Goal: Task Accomplishment & Management: Use online tool/utility

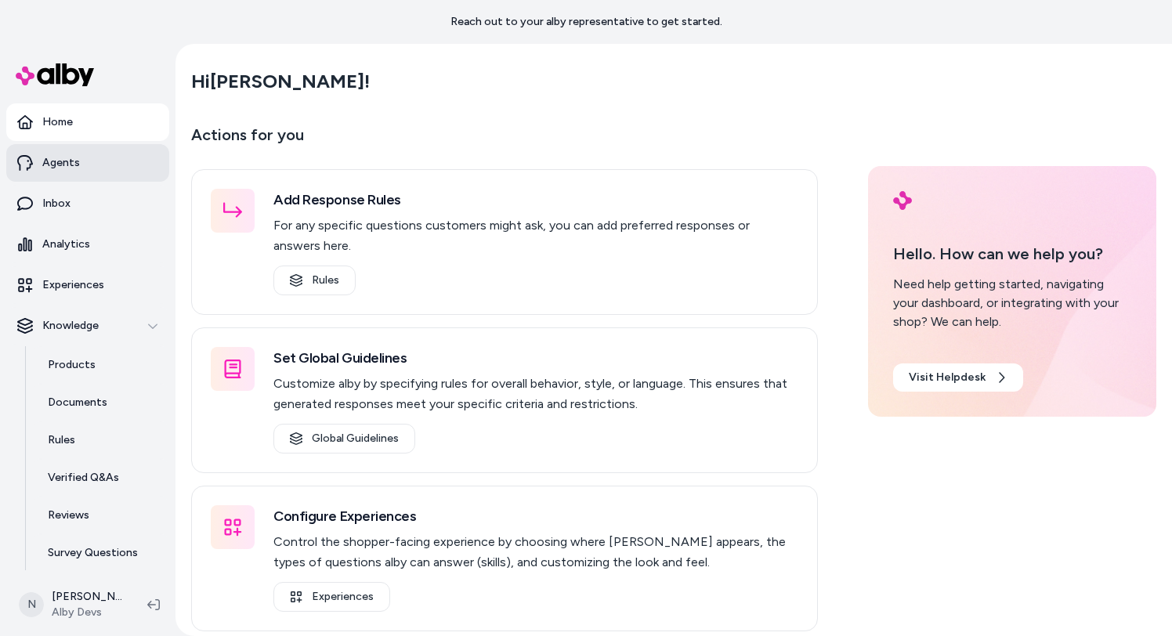
click at [103, 167] on link "Agents" at bounding box center [87, 163] width 163 height 38
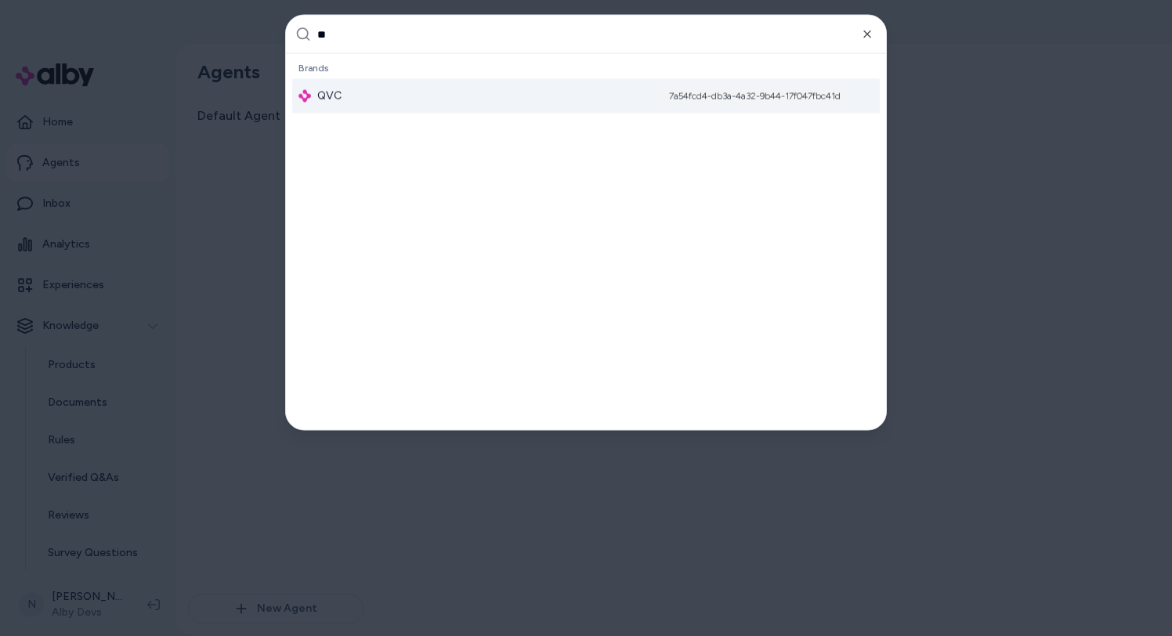
type input "***"
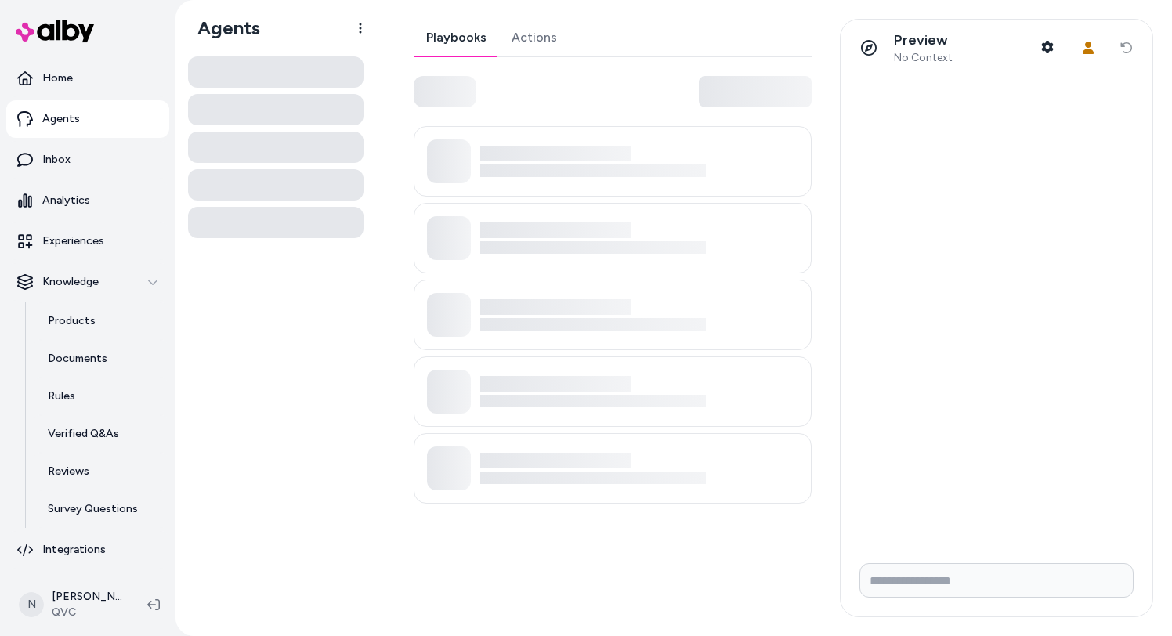
click at [525, 78] on div at bounding box center [613, 91] width 398 height 31
click at [533, 39] on link "Actions" at bounding box center [534, 38] width 70 height 38
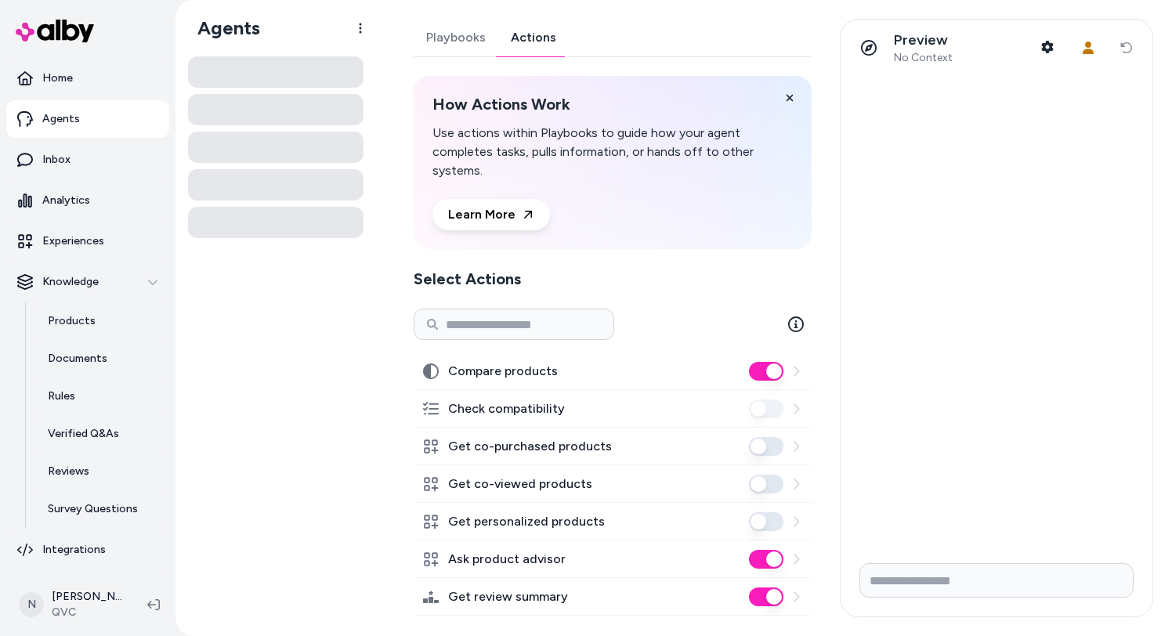
scroll to position [17, 0]
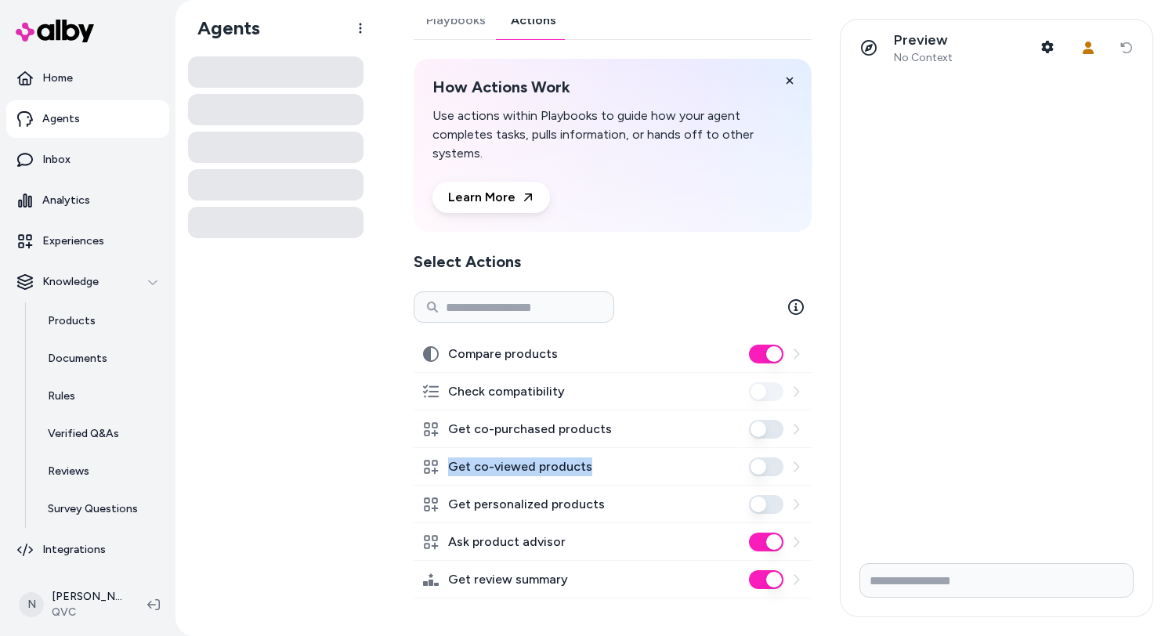
drag, startPoint x: 447, startPoint y: 464, endPoint x: 590, endPoint y: 464, distance: 142.6
click at [590, 465] on div "Get co-viewed products" at bounding box center [613, 467] width 398 height 38
drag, startPoint x: 447, startPoint y: 545, endPoint x: 563, endPoint y: 544, distance: 115.9
click at [563, 545] on div "Ask product advisor" at bounding box center [613, 542] width 398 height 38
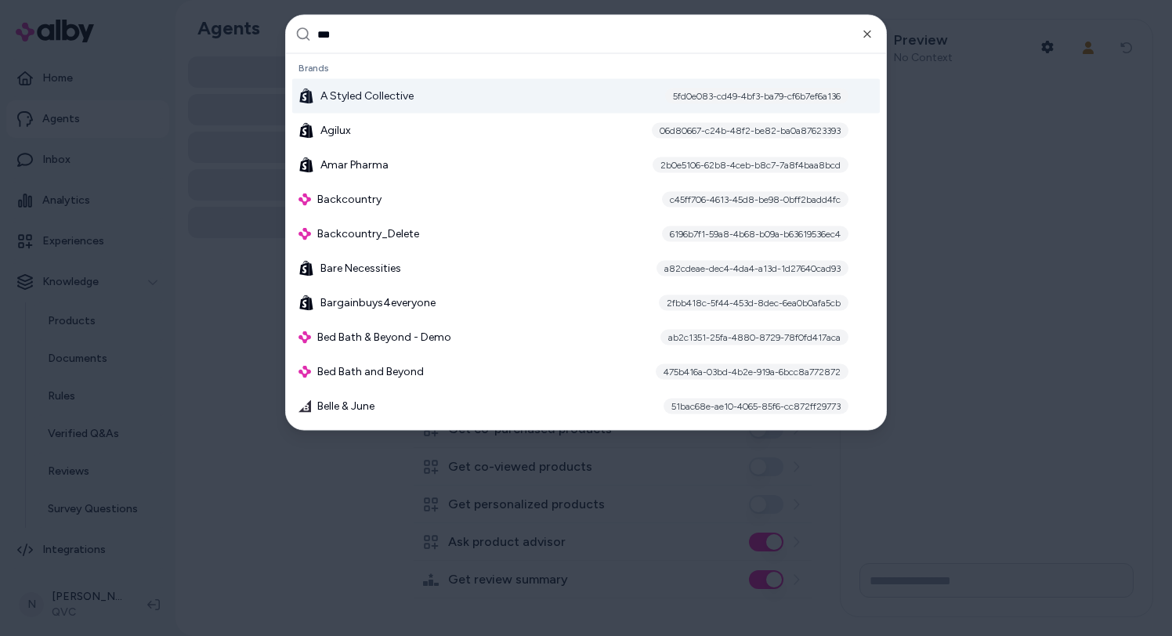
type input "****"
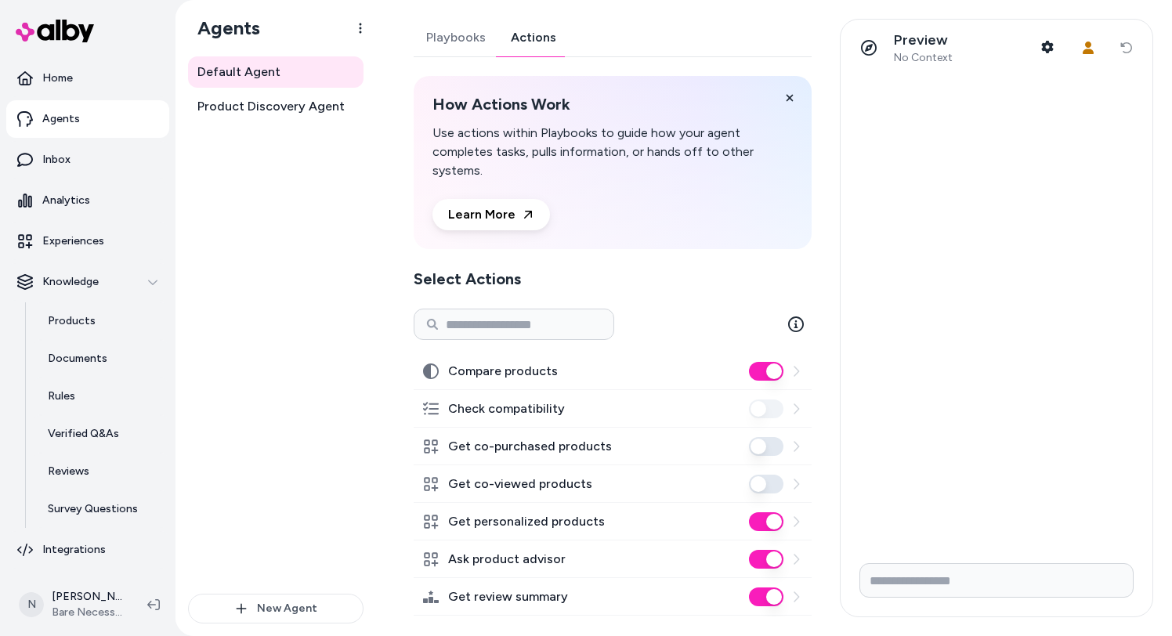
click at [531, 42] on link "Actions" at bounding box center [533, 38] width 70 height 38
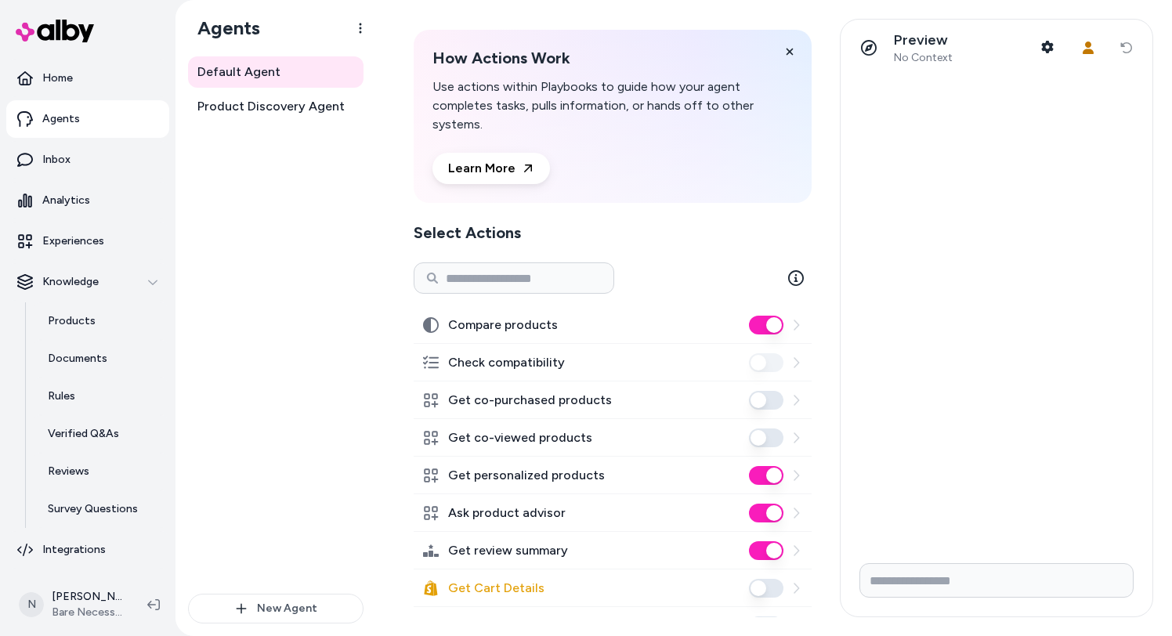
scroll to position [205, 0]
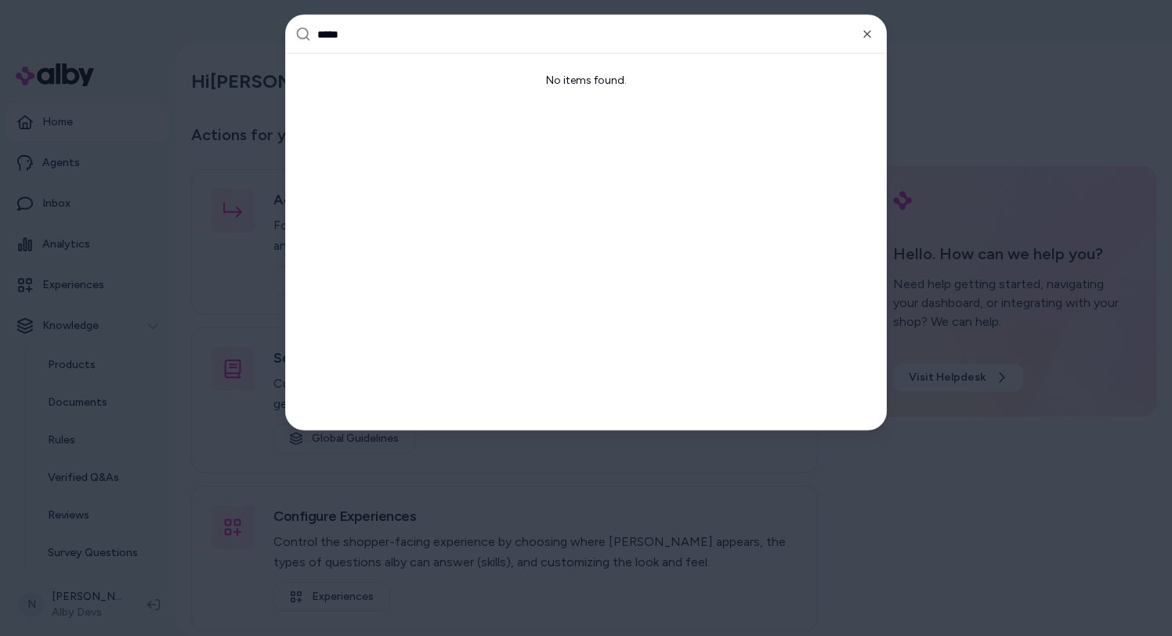
type input "****"
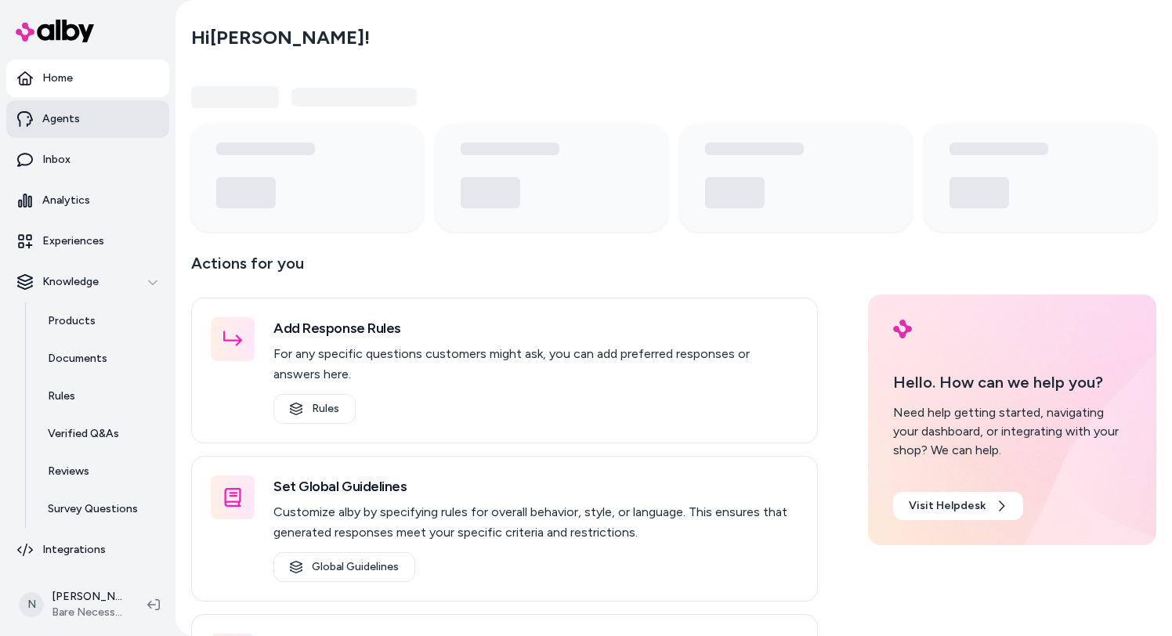
click at [103, 118] on link "Agents" at bounding box center [87, 119] width 163 height 38
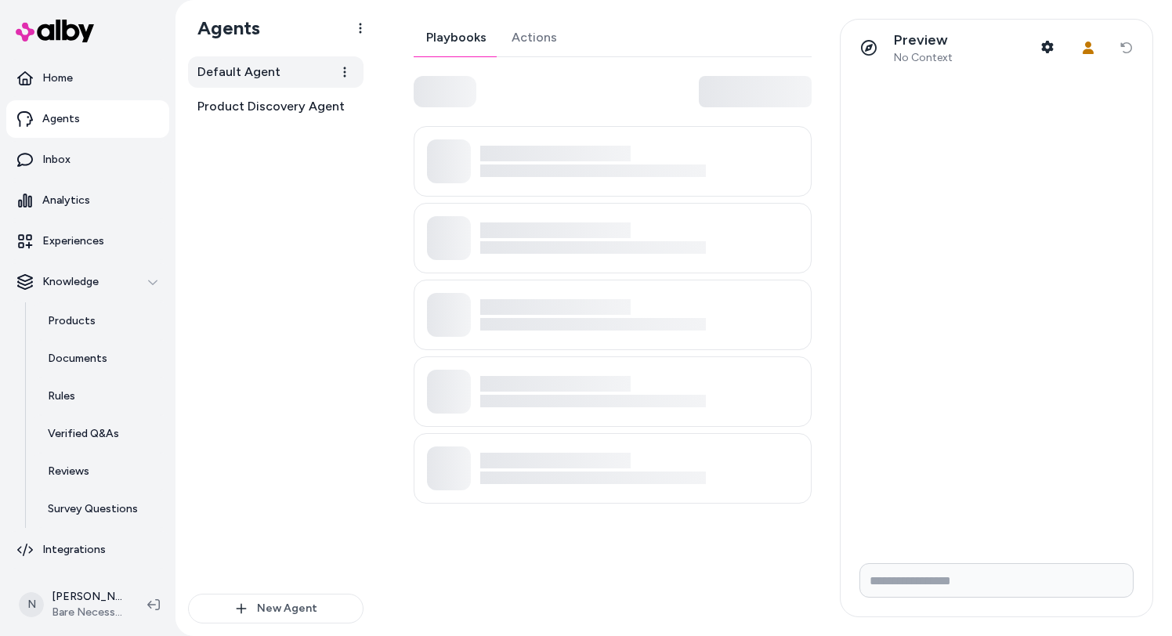
click at [284, 70] on link "Default Agent" at bounding box center [275, 71] width 175 height 31
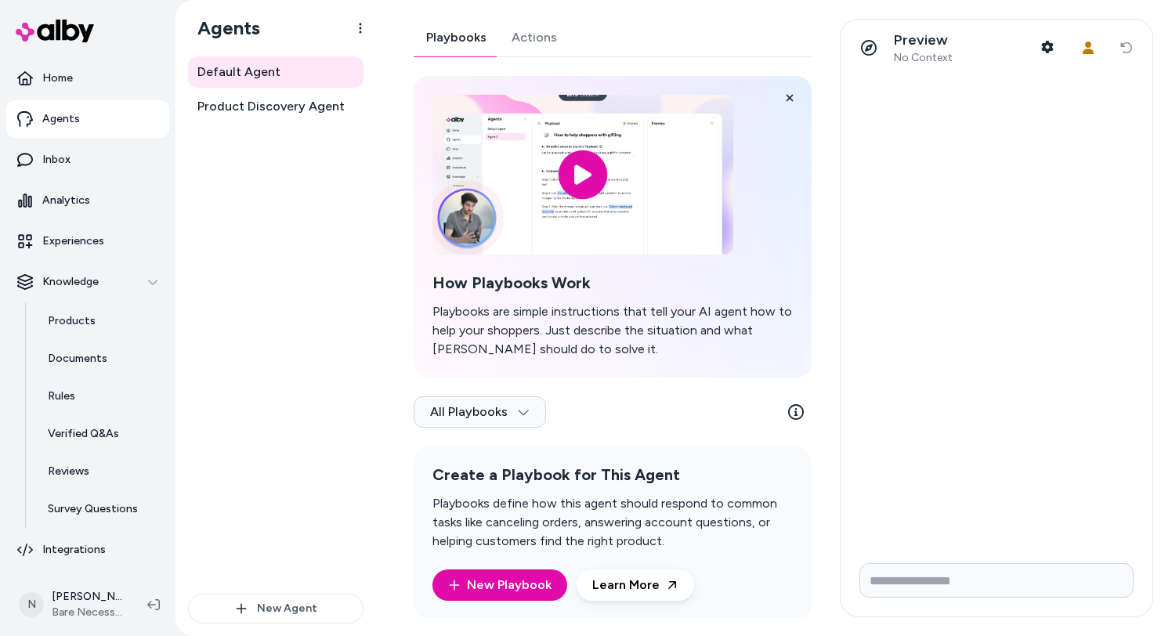
click at [545, 41] on link "Actions" at bounding box center [534, 38] width 70 height 38
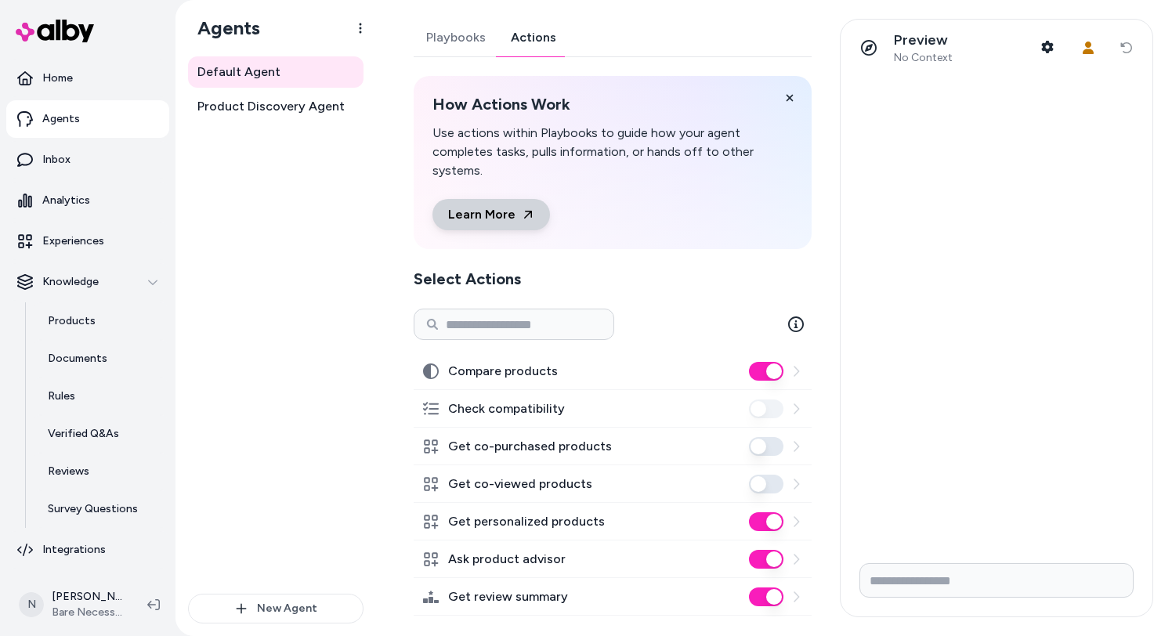
scroll to position [205, 0]
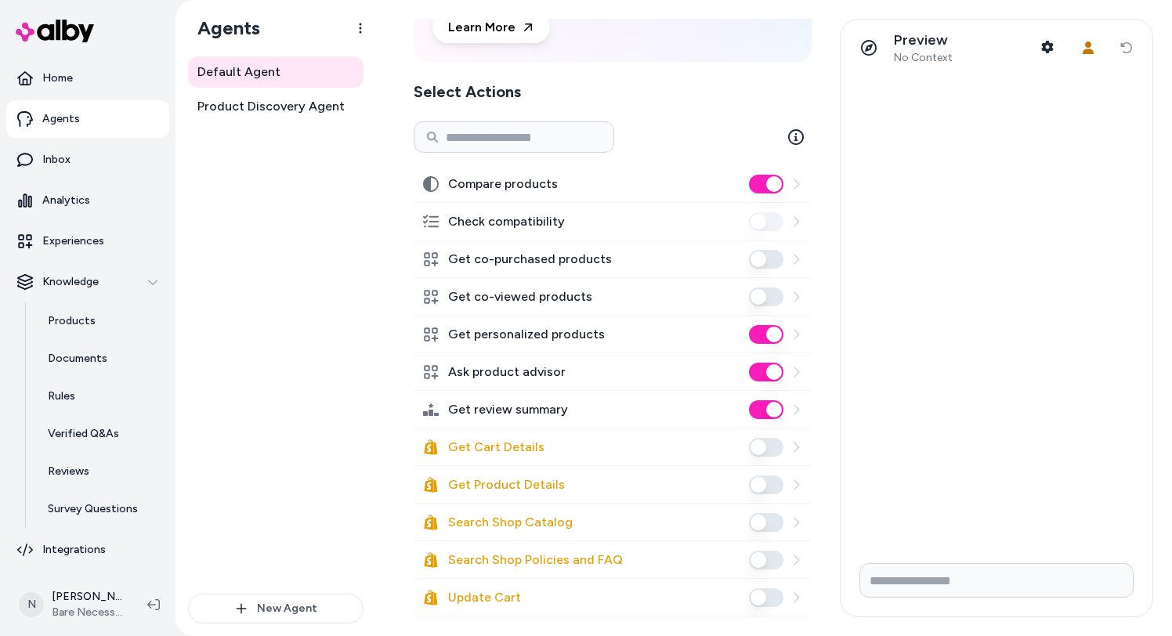
scroll to position [205, 0]
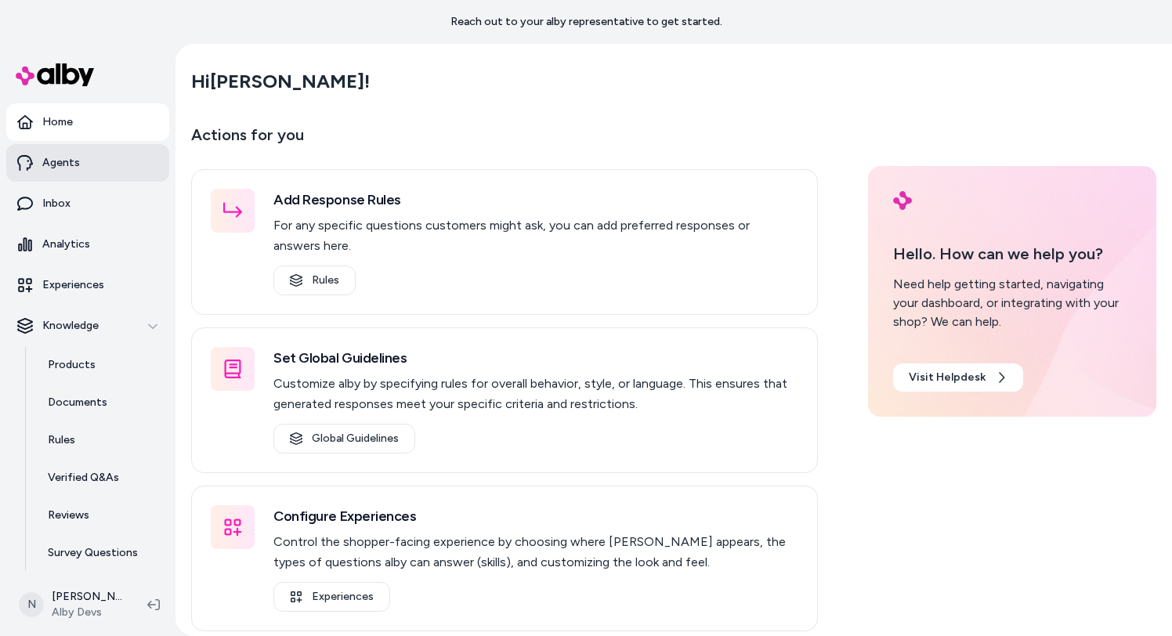
click at [74, 180] on link "Agents" at bounding box center [87, 163] width 163 height 38
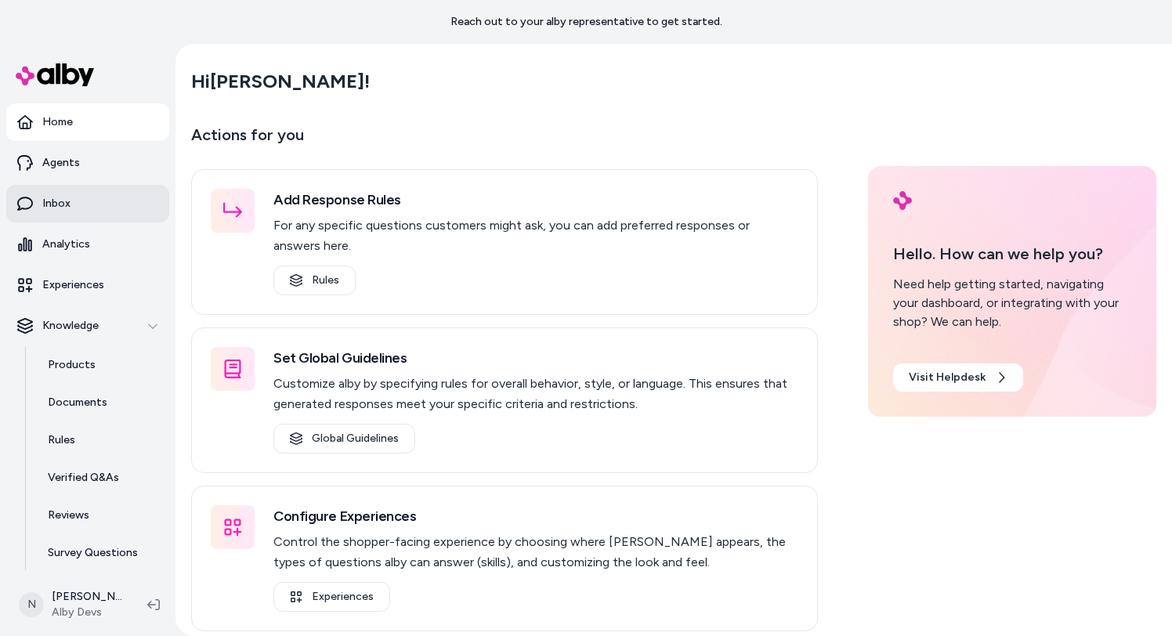
click at [74, 213] on link "Inbox" at bounding box center [87, 204] width 163 height 38
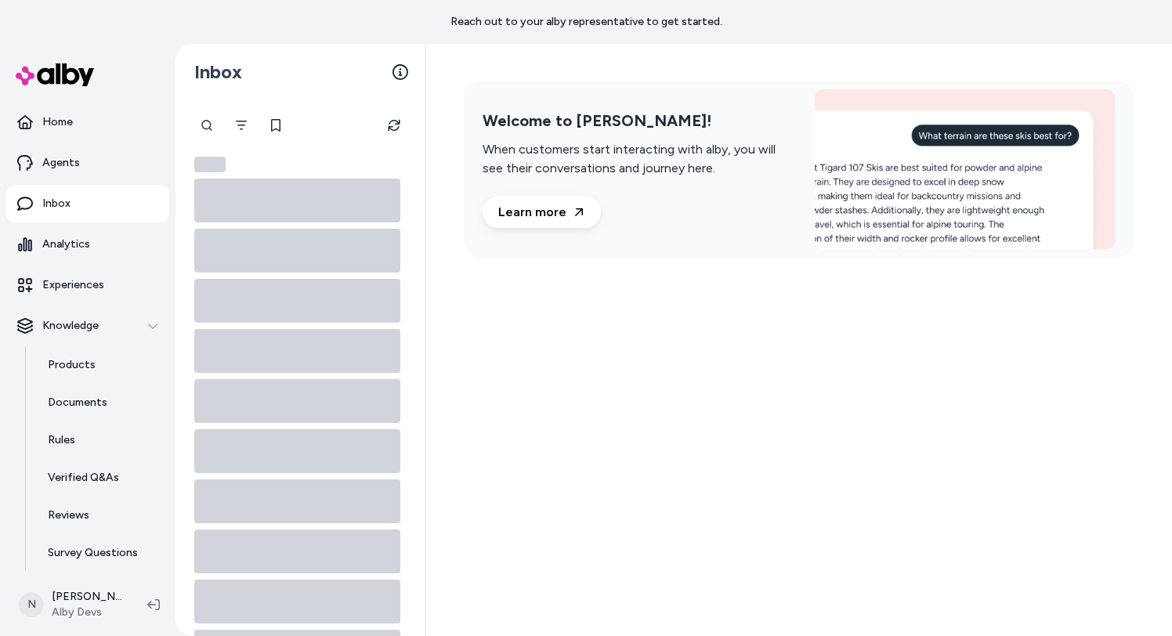
click at [88, 208] on link "Inbox" at bounding box center [87, 204] width 163 height 38
click at [70, 204] on link "Inbox" at bounding box center [87, 204] width 163 height 38
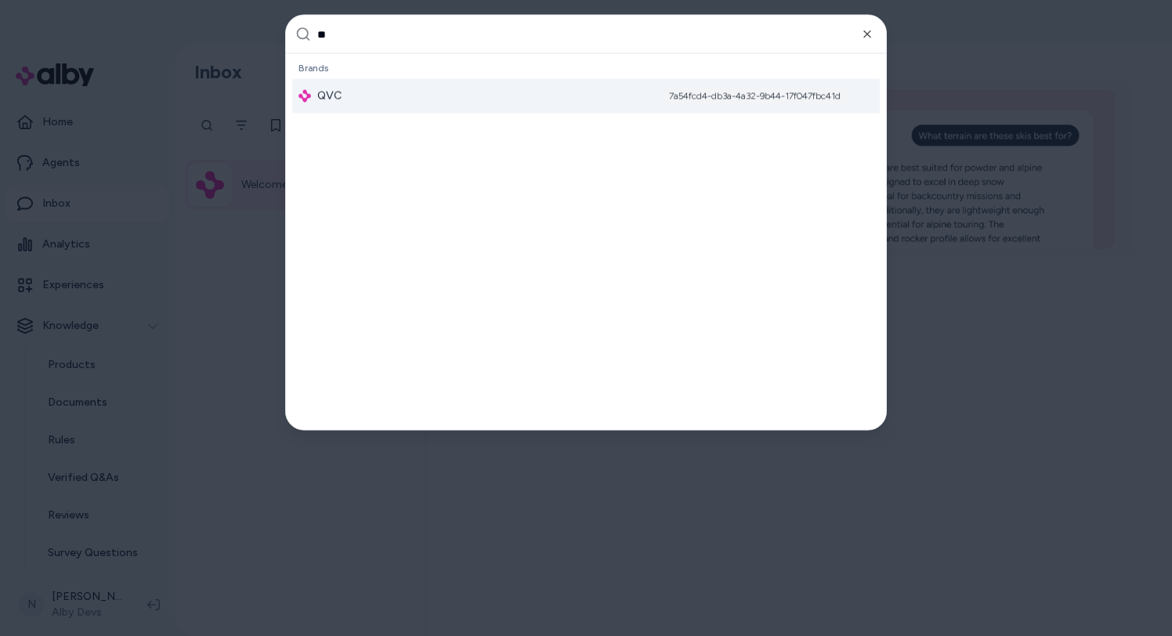
type input "***"
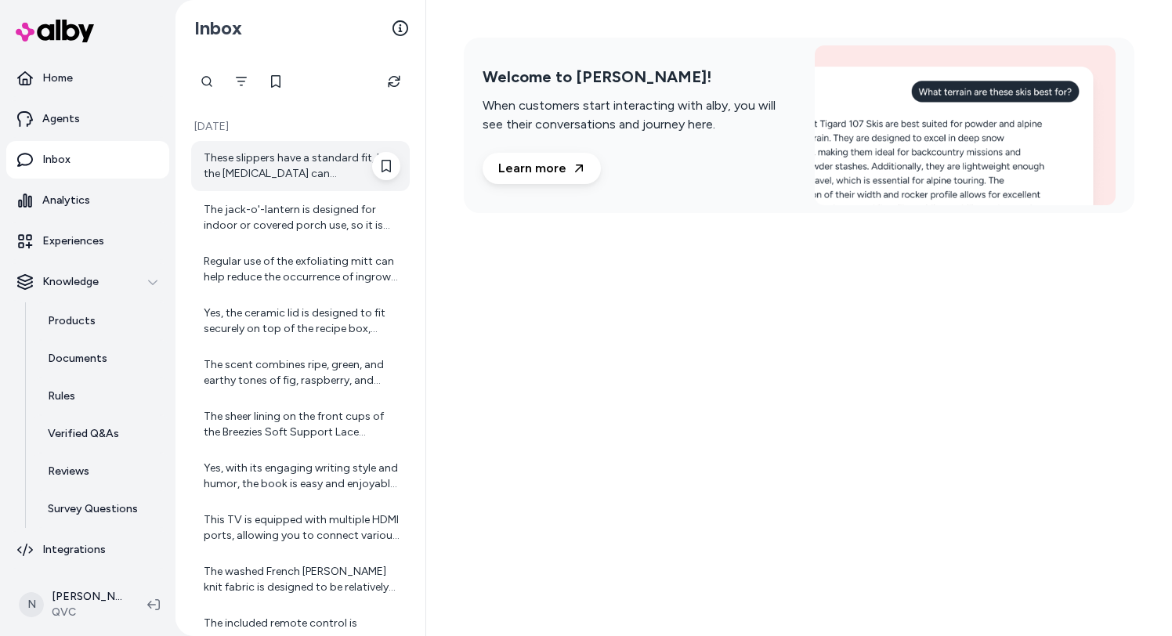
click at [268, 162] on div "These slippers have a standard fit, but the [MEDICAL_DATA] can accommodate slig…" at bounding box center [302, 165] width 197 height 31
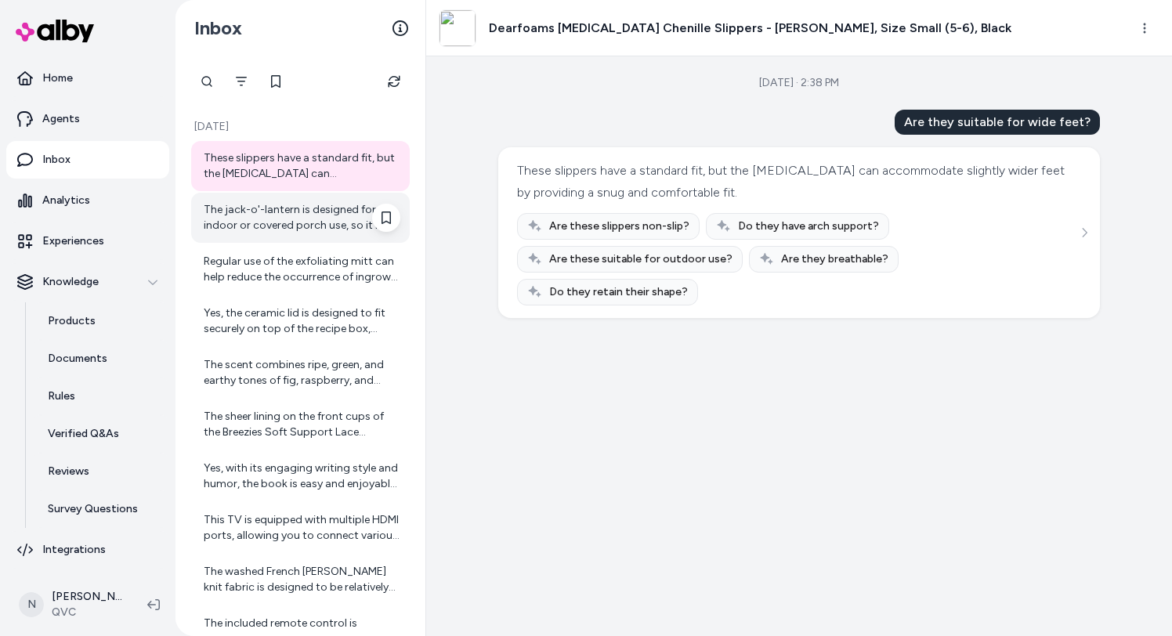
click at [266, 221] on div "The jack-o'-lantern is designed for indoor or covered porch use, so it is not w…" at bounding box center [302, 217] width 197 height 31
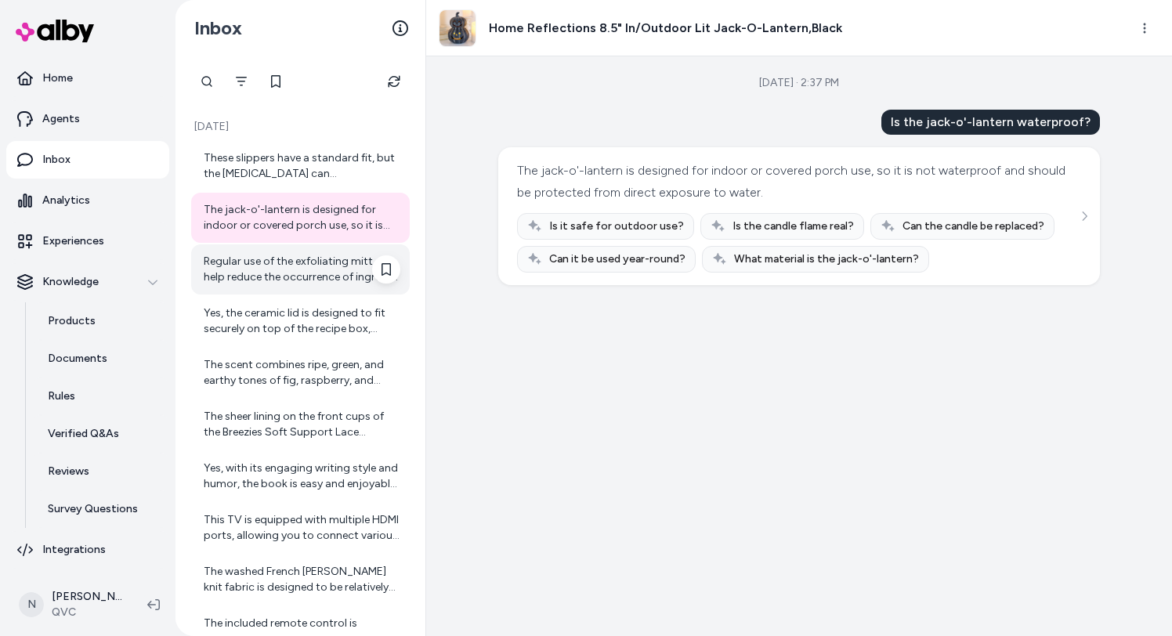
click at [276, 266] on div "Regular use of the exfoliating mitt can help reduce the occurrence of ingrown h…" at bounding box center [302, 269] width 197 height 31
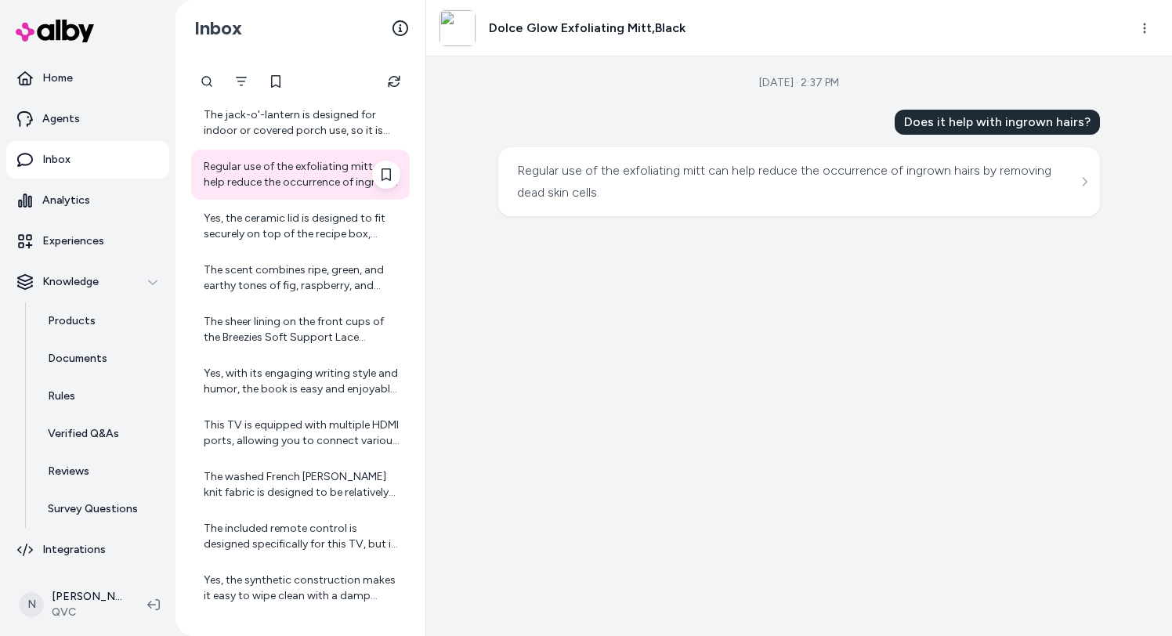
scroll to position [139, 0]
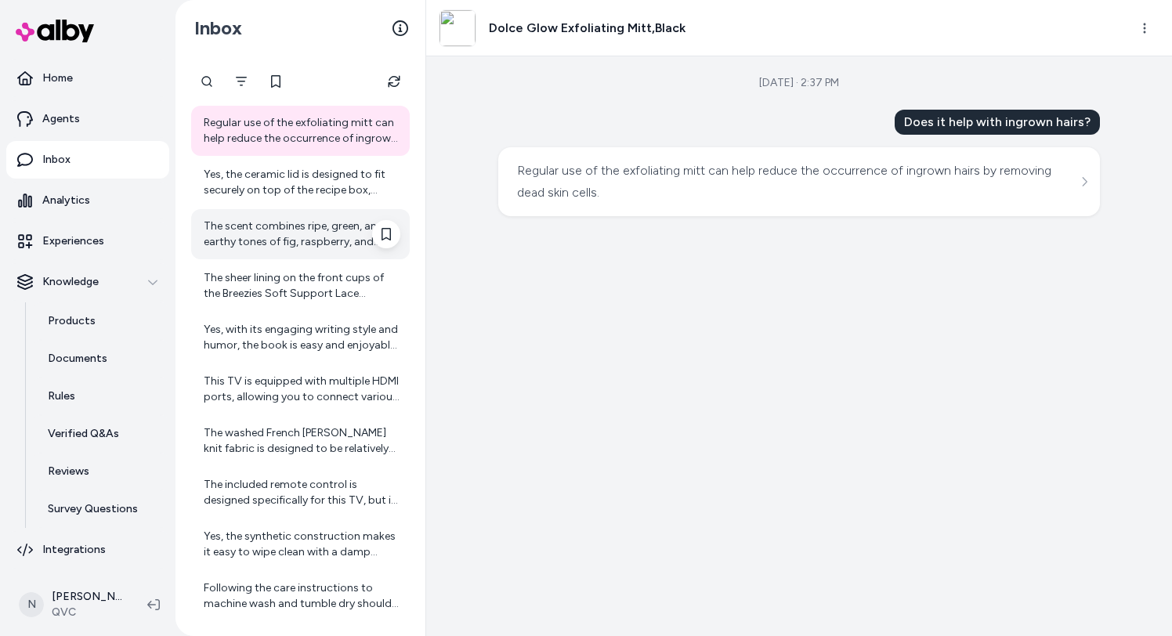
click at [284, 211] on div "The scent combines ripe, green, and earthy tones of fig, raspberry, and bergamo…" at bounding box center [300, 234] width 219 height 50
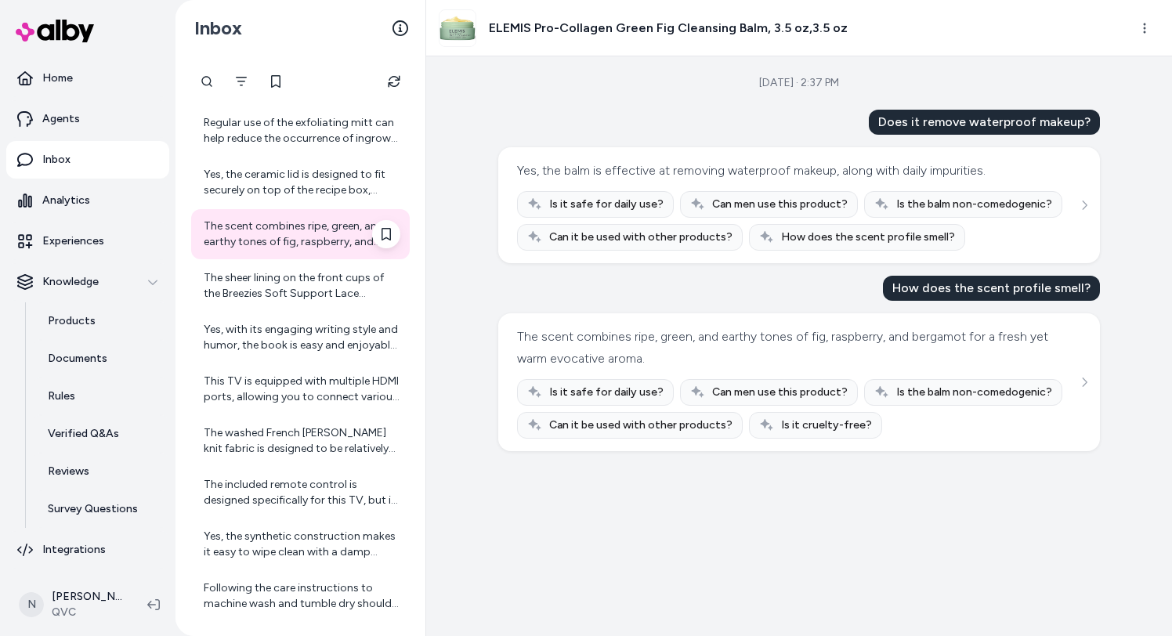
scroll to position [299, 0]
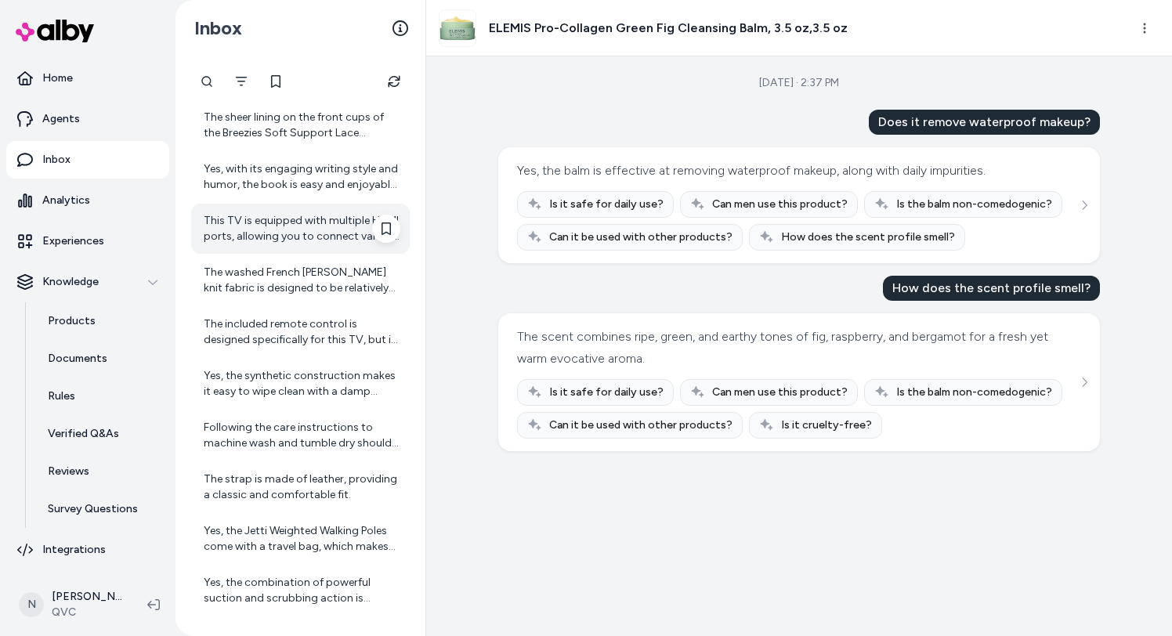
click at [286, 226] on div "This TV is equipped with multiple HDMI ports, allowing you to connect various d…" at bounding box center [302, 228] width 197 height 31
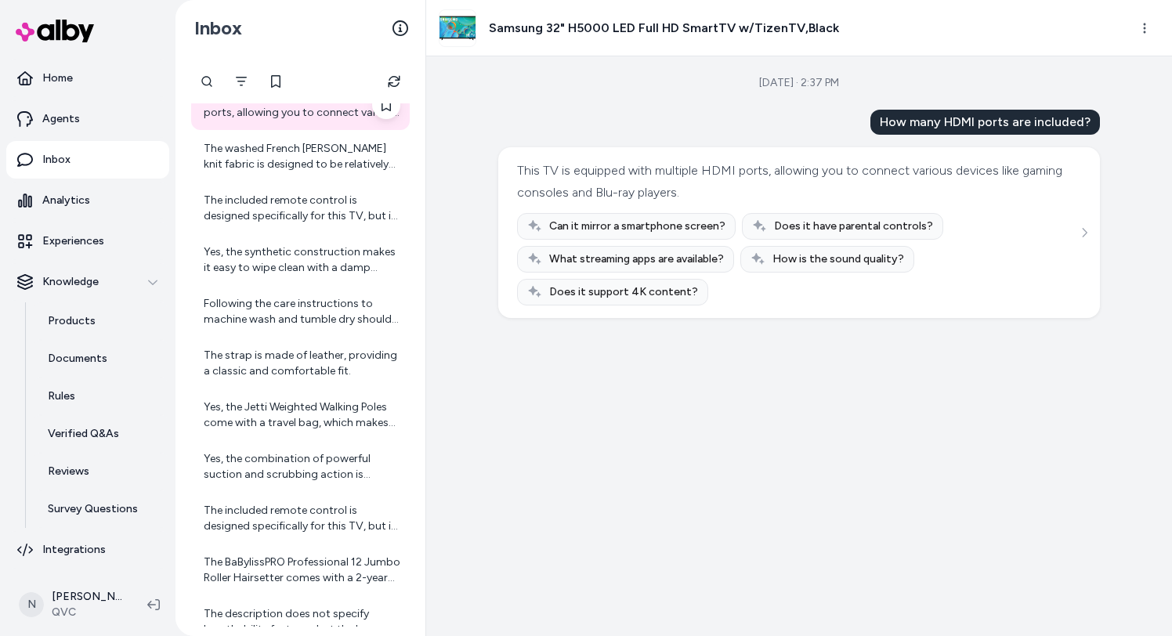
scroll to position [485, 0]
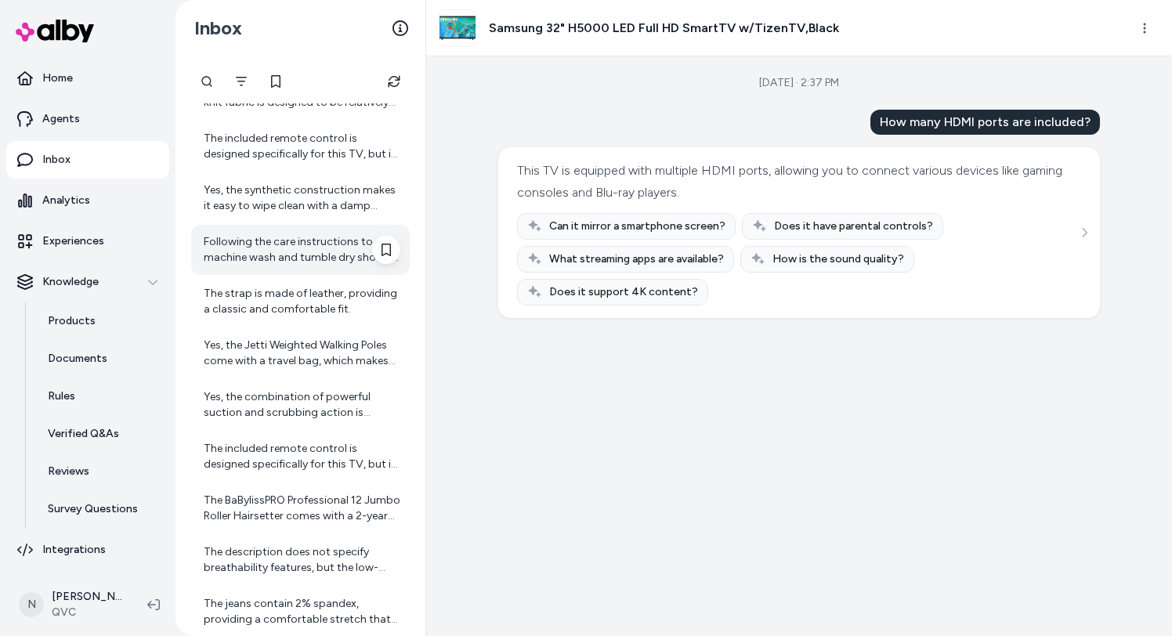
click at [285, 273] on div "Following the care instructions to machine wash and tumble dry should minimize …" at bounding box center [300, 250] width 219 height 50
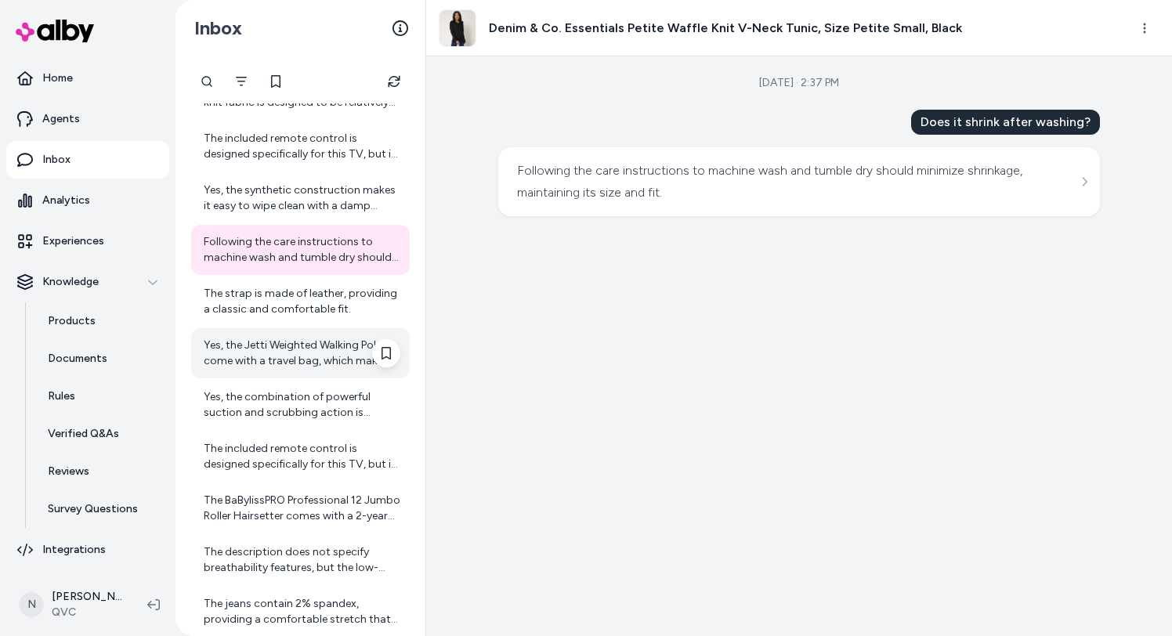
click at [280, 336] on div "Yes, the Jetti Weighted Walking Poles come with a travel bag, which makes them …" at bounding box center [300, 353] width 219 height 50
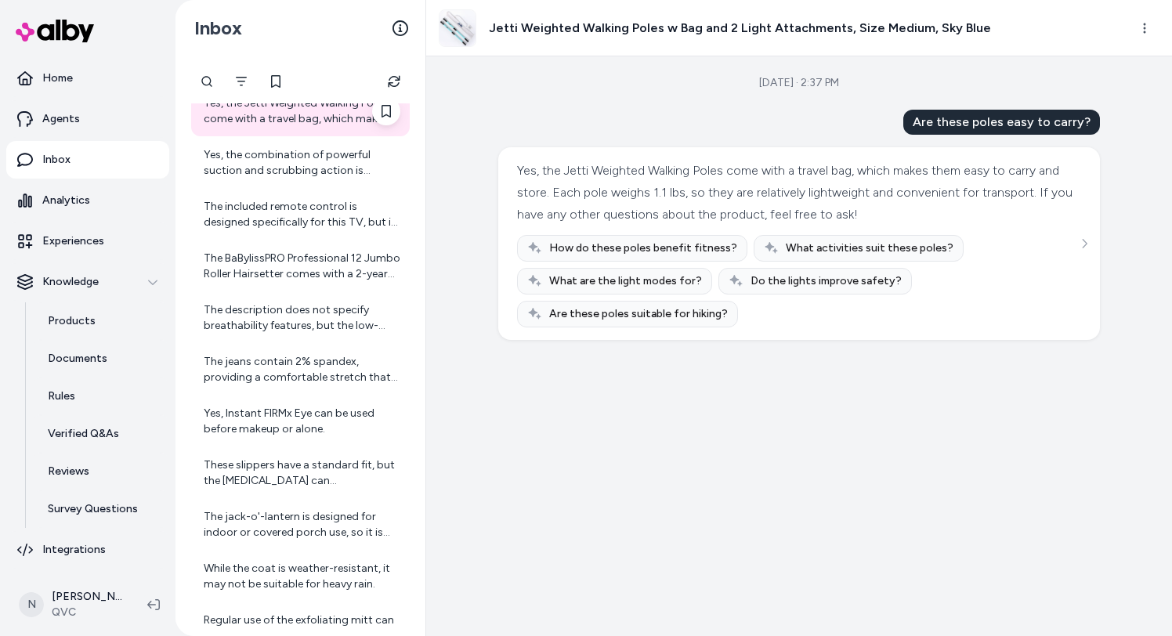
scroll to position [752, 0]
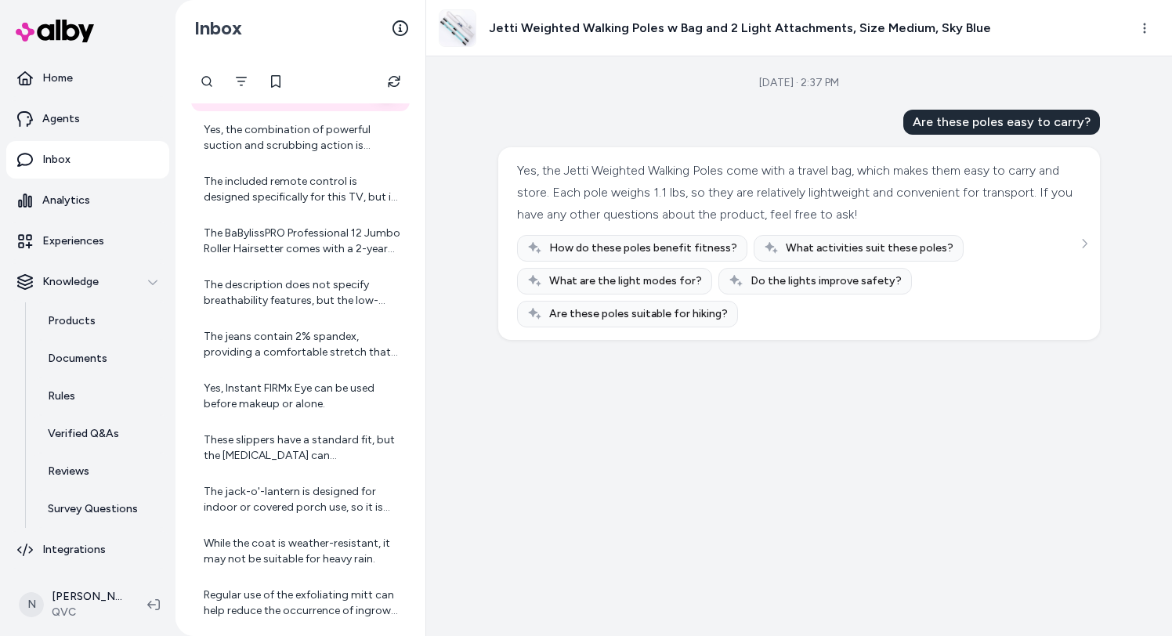
click at [280, 336] on div "The jeans contain 2% spandex, providing a comfortable stretch that allows for e…" at bounding box center [302, 344] width 197 height 31
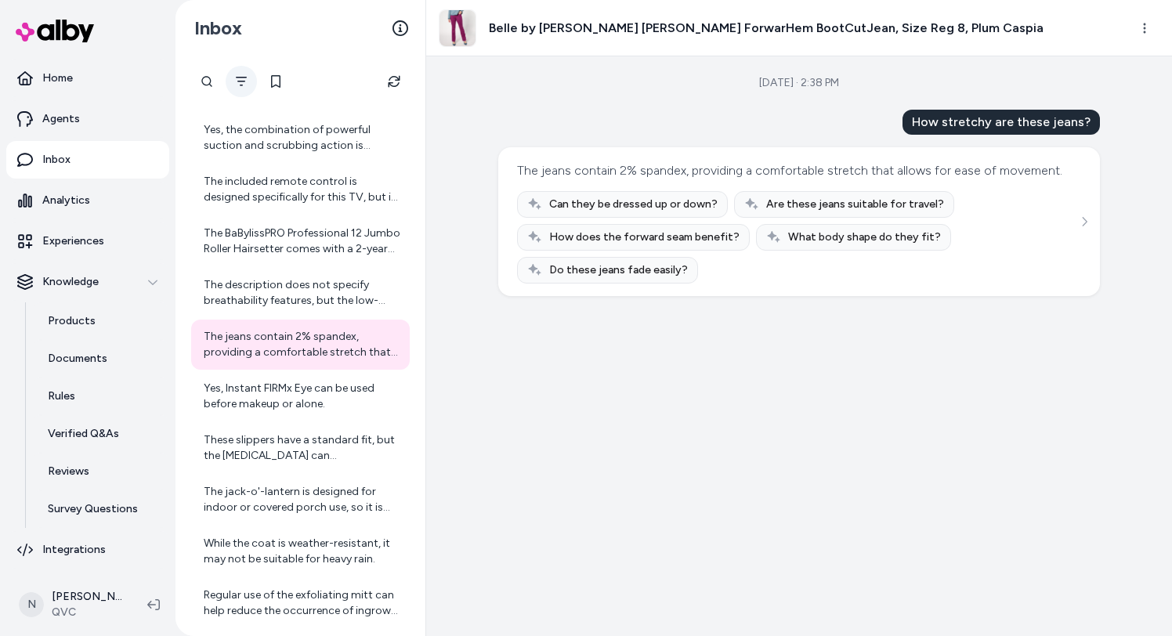
click at [250, 84] on button "Filter" at bounding box center [241, 81] width 31 height 31
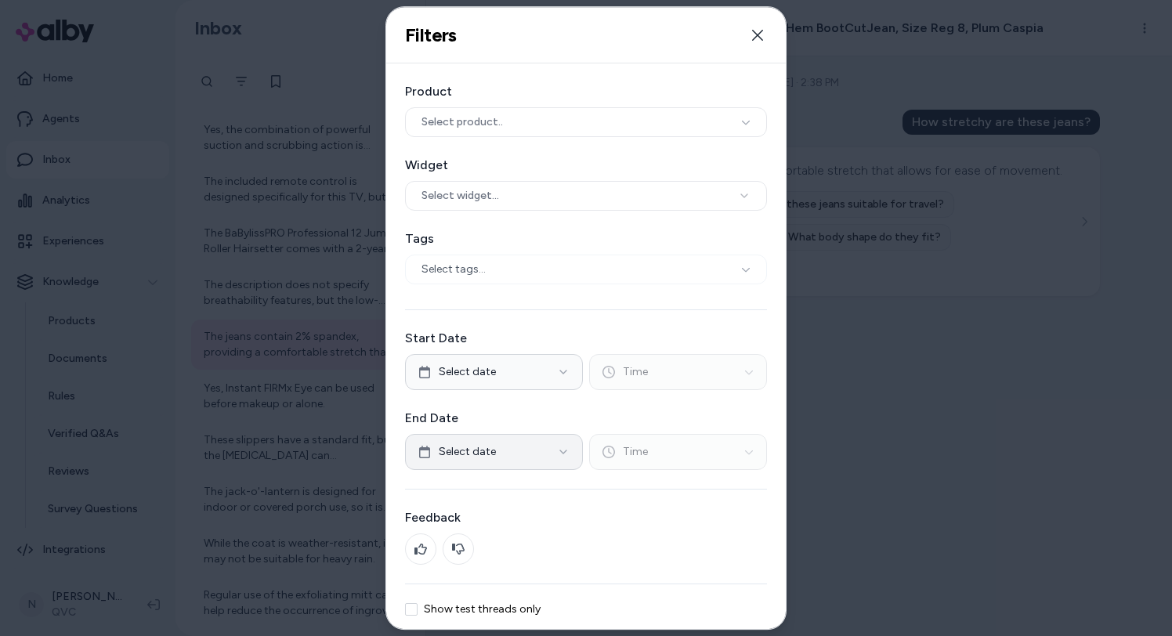
scroll to position [60, 0]
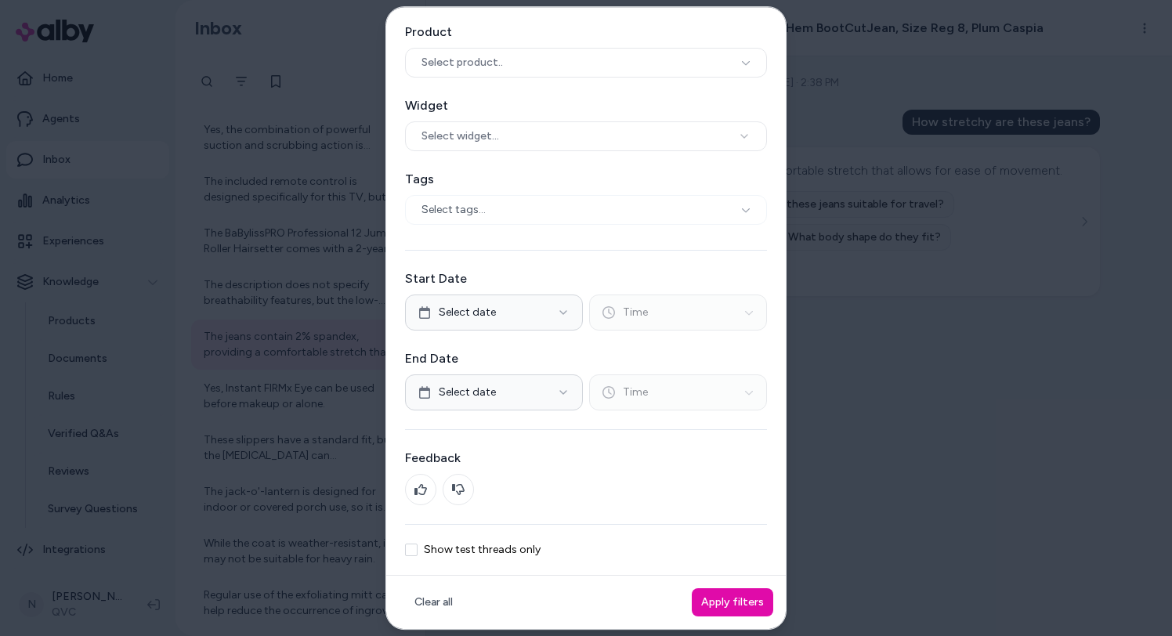
click at [424, 544] on label "Show test threads only" at bounding box center [482, 549] width 117 height 11
click at [417, 544] on button "Show test threads only" at bounding box center [411, 550] width 13 height 13
click at [725, 594] on button "Apply filters" at bounding box center [732, 602] width 81 height 28
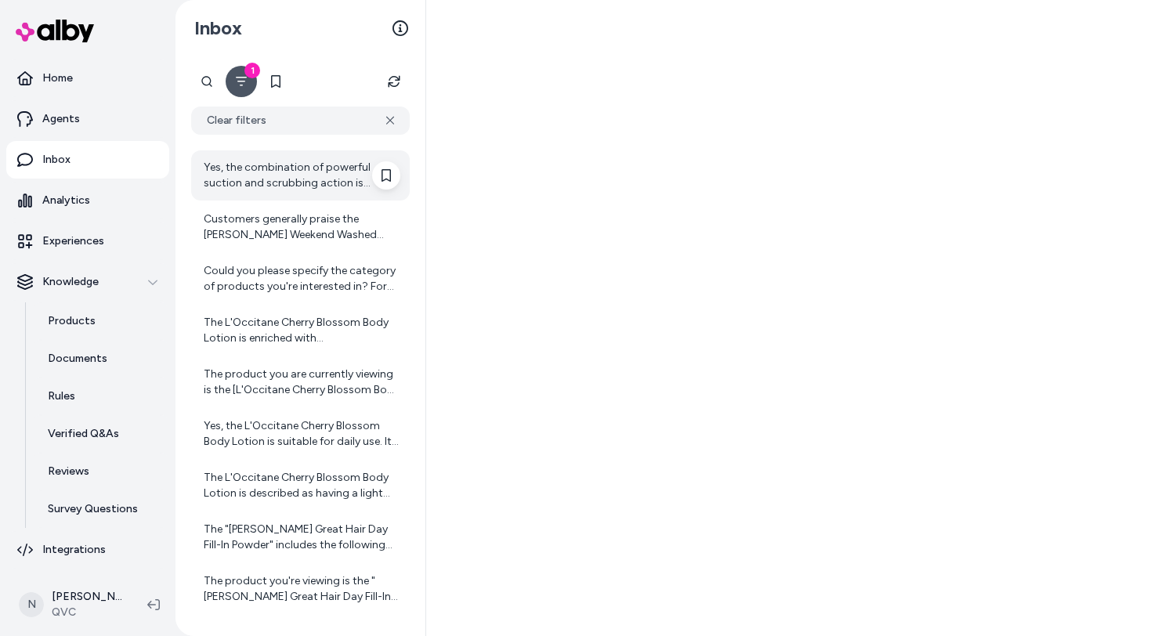
click at [331, 180] on div "Yes, the combination of powerful suction and scrubbing action is designed to ta…" at bounding box center [302, 175] width 197 height 31
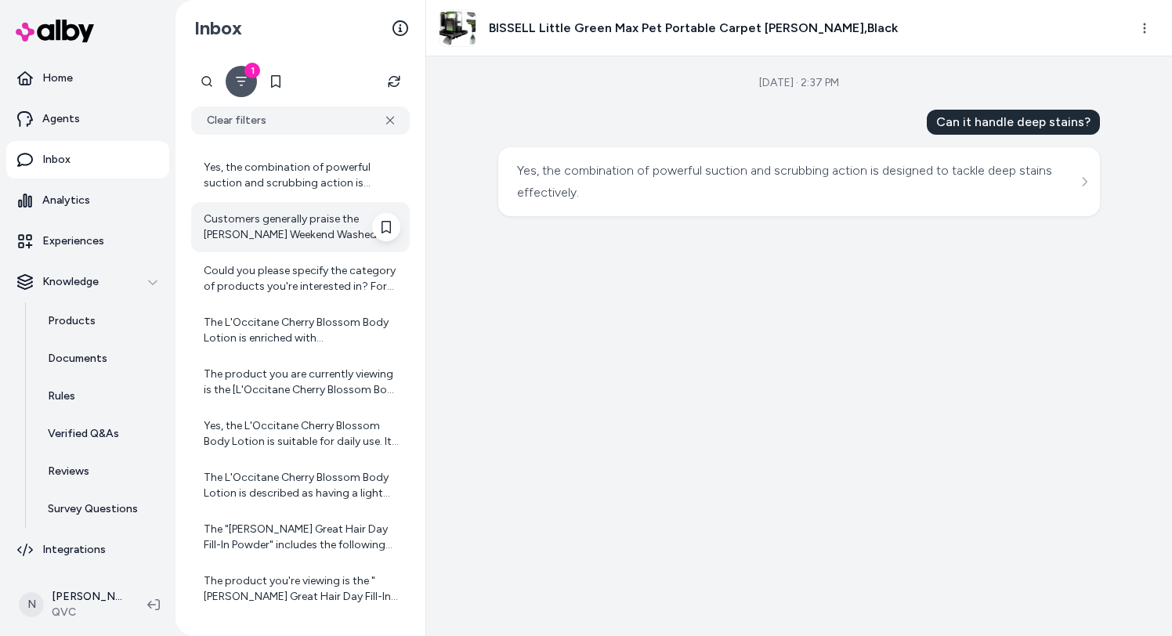
click at [255, 223] on div "Customers generally praise the Susan Graver Weekend Washed French Terry Blazer …" at bounding box center [302, 226] width 197 height 31
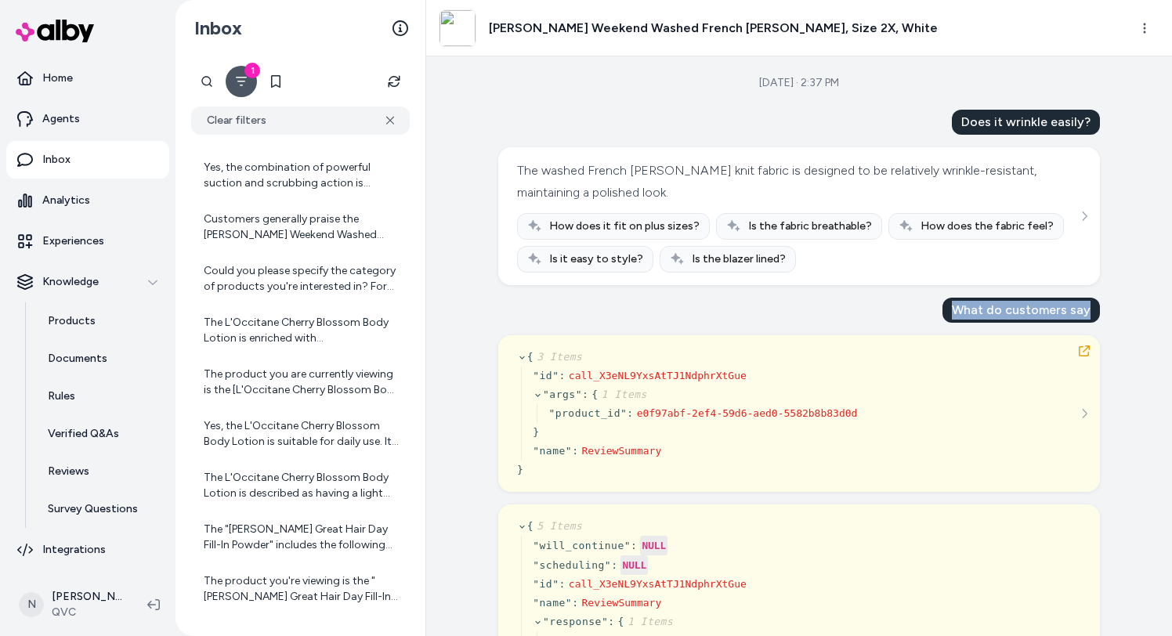
drag, startPoint x: 960, startPoint y: 315, endPoint x: 1098, endPoint y: 311, distance: 137.9
click at [1098, 311] on div "What do customers say" at bounding box center [1020, 310] width 157 height 25
click at [1077, 311] on div "What do customers say" at bounding box center [1020, 310] width 157 height 25
click at [942, 320] on div "Does it wrinkle easily? The washed French terry knit fabric is designed to be r…" at bounding box center [799, 579] width 602 height 938
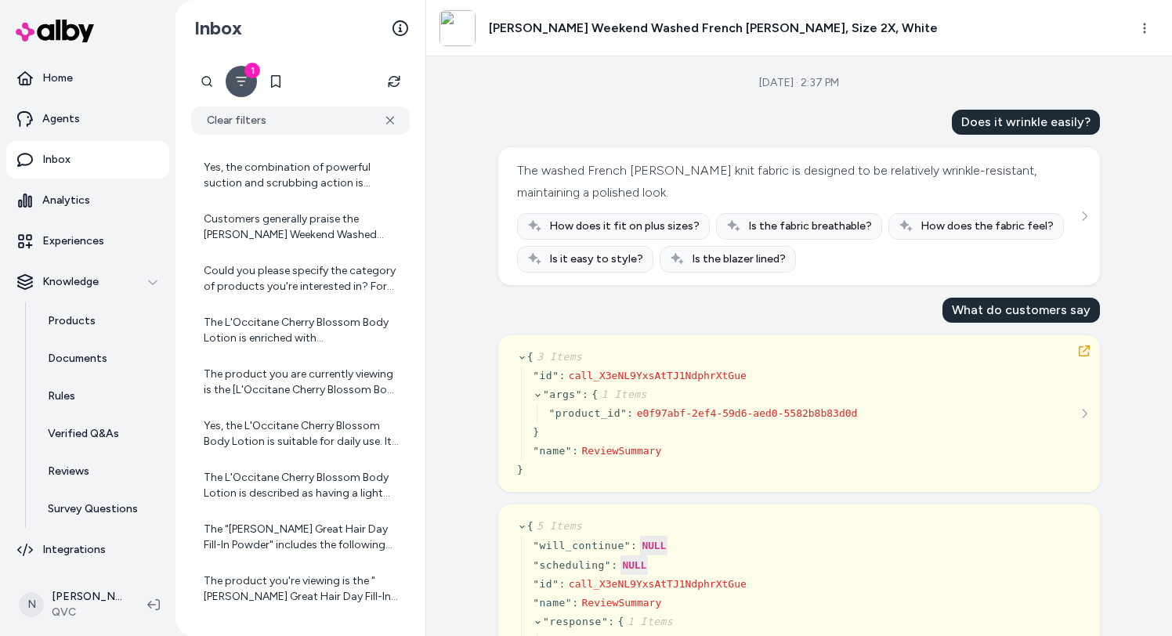
click at [1022, 307] on div "What do customers say" at bounding box center [1020, 310] width 157 height 25
click at [837, 291] on div "Does it wrinkle easily? The washed French terry knit fabric is designed to be r…" at bounding box center [799, 579] width 602 height 938
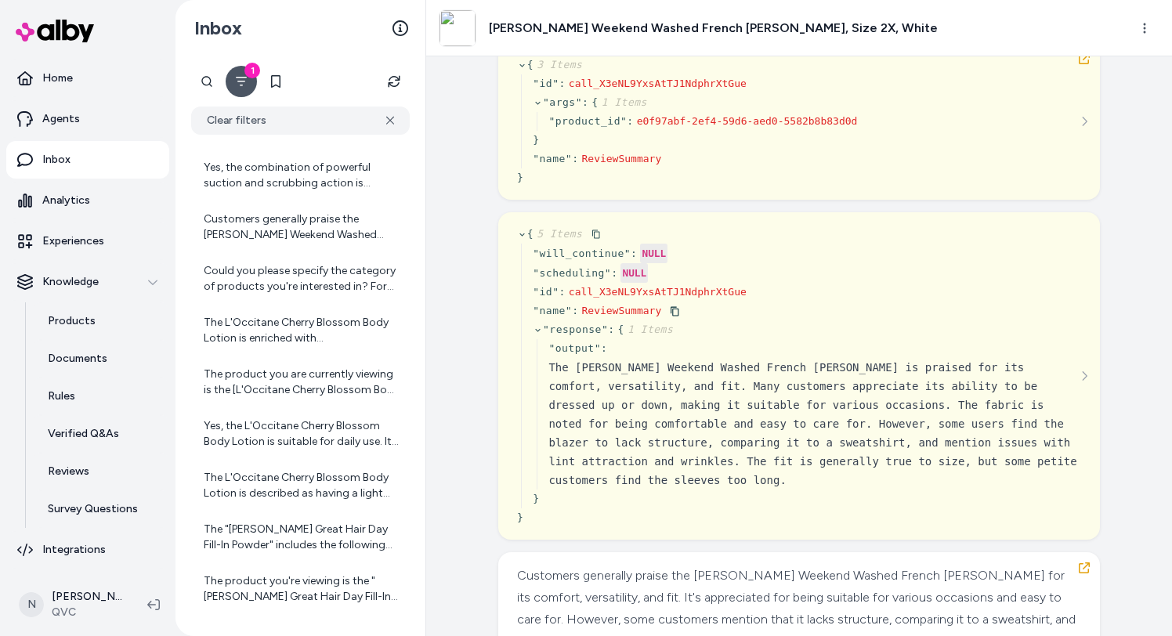
scroll to position [237, 0]
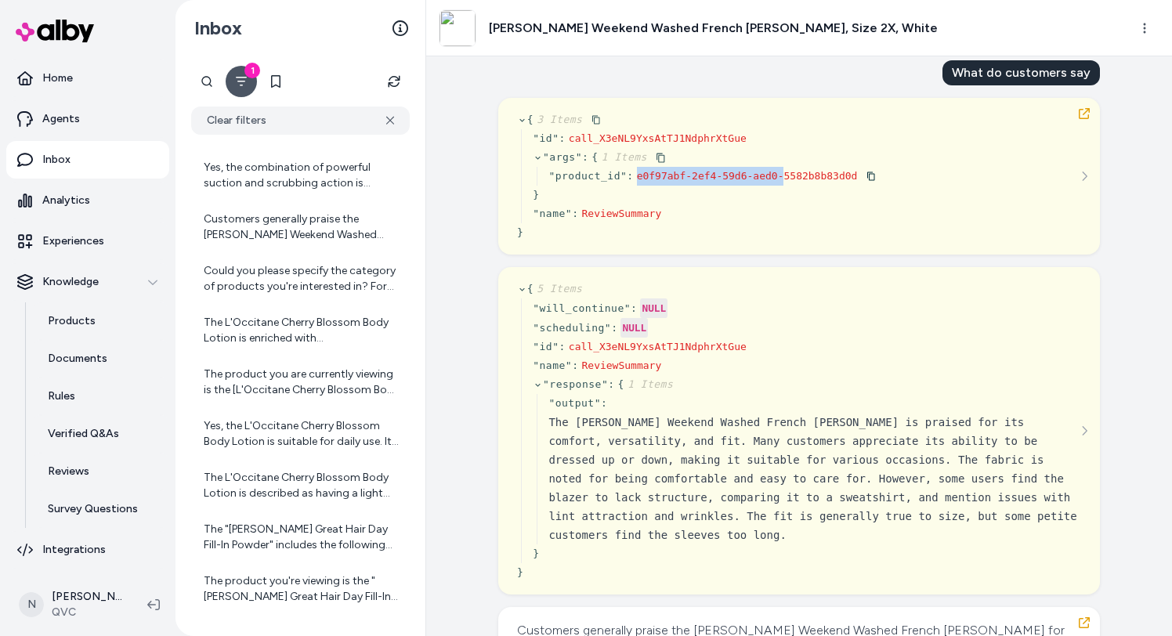
drag, startPoint x: 634, startPoint y: 175, endPoint x: 781, endPoint y: 179, distance: 147.3
click at [781, 179] on div "" product_id " : e0f97abf-2ef4-59d6-aed0-5582b8b83d0d" at bounding box center [711, 176] width 327 height 19
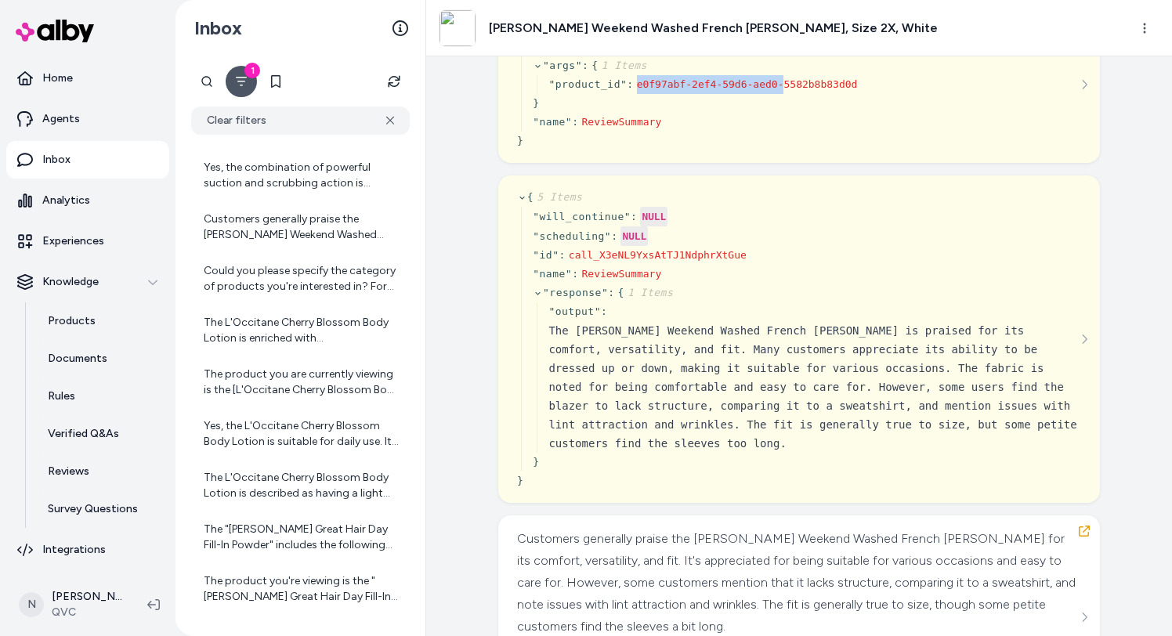
scroll to position [377, 0]
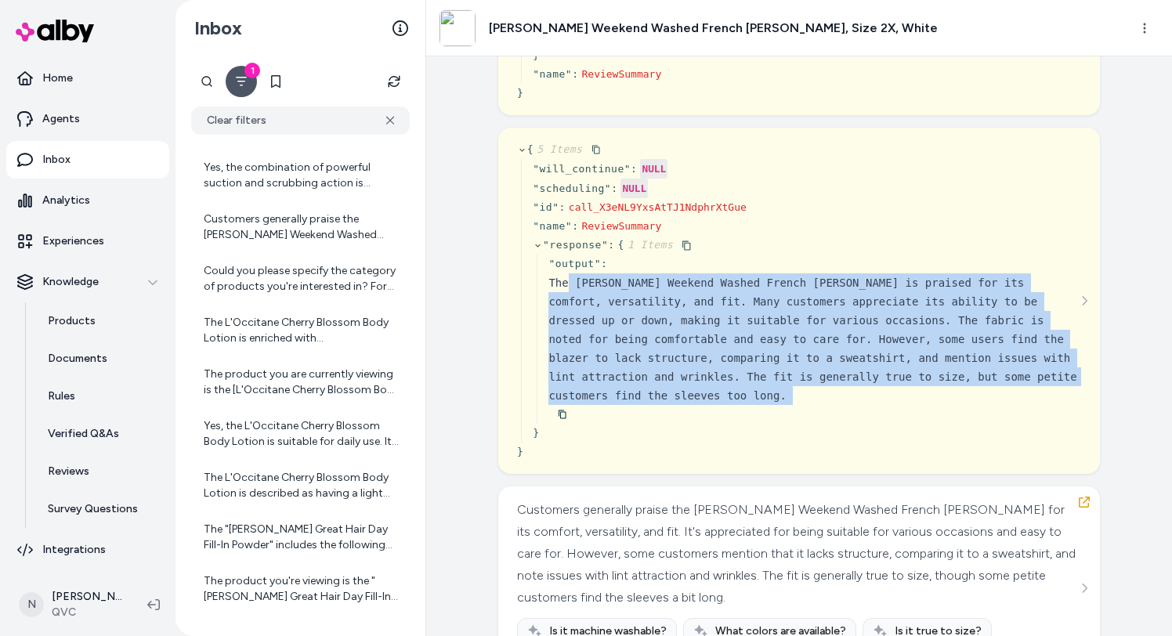
drag, startPoint x: 567, startPoint y: 281, endPoint x: 783, endPoint y: 410, distance: 251.9
click at [783, 410] on div "" output " : The Susan Graver Weekend Washed French Terry Blazer is praised for…" at bounding box center [814, 339] width 533 height 169
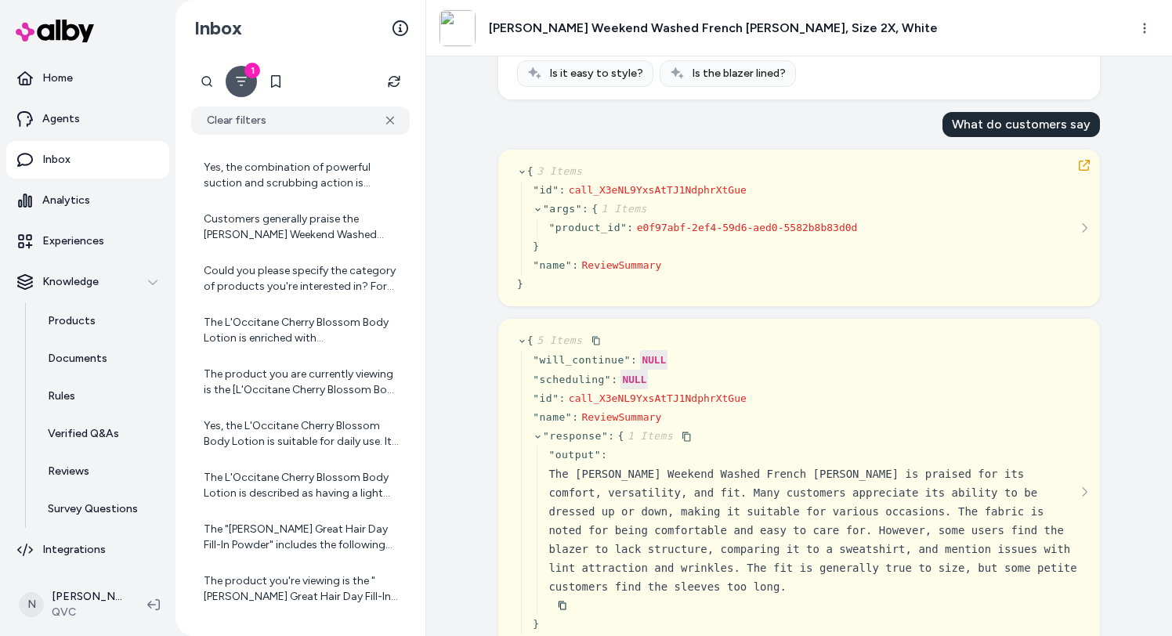
scroll to position [149, 0]
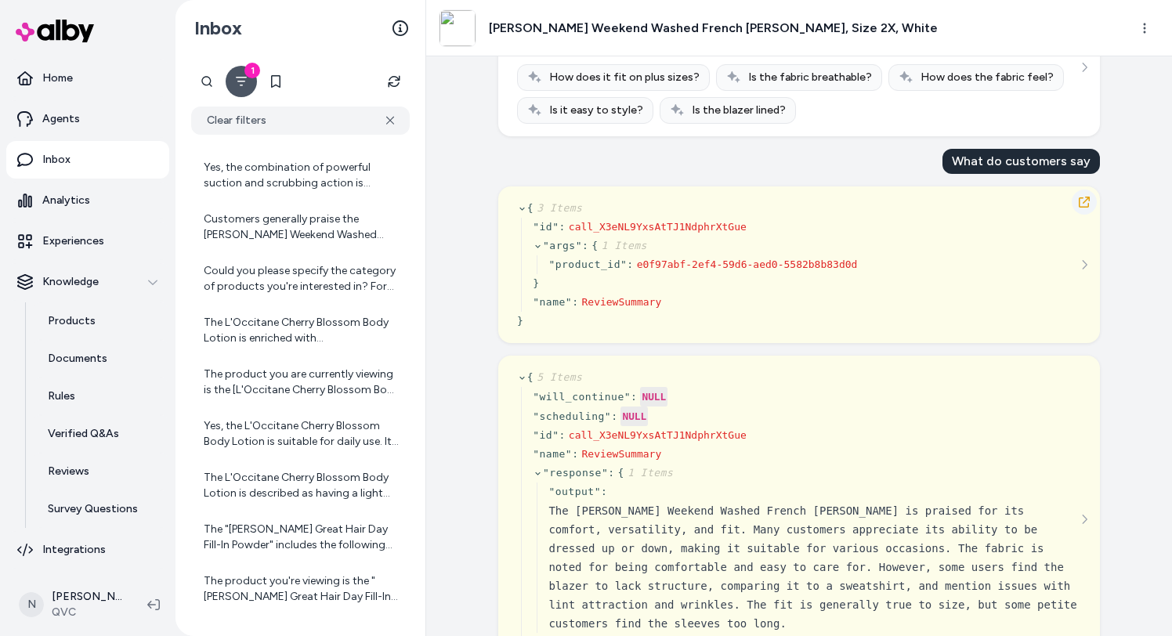
click at [1081, 208] on icon "button" at bounding box center [1084, 202] width 13 height 13
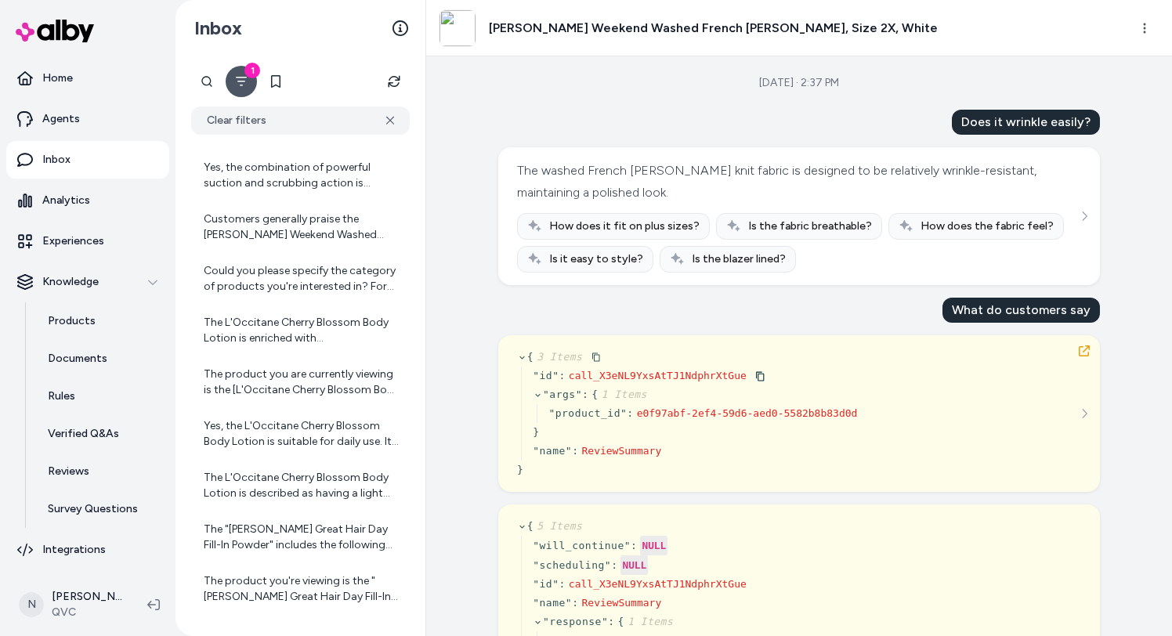
click at [522, 359] on icon at bounding box center [522, 357] width 10 height 10
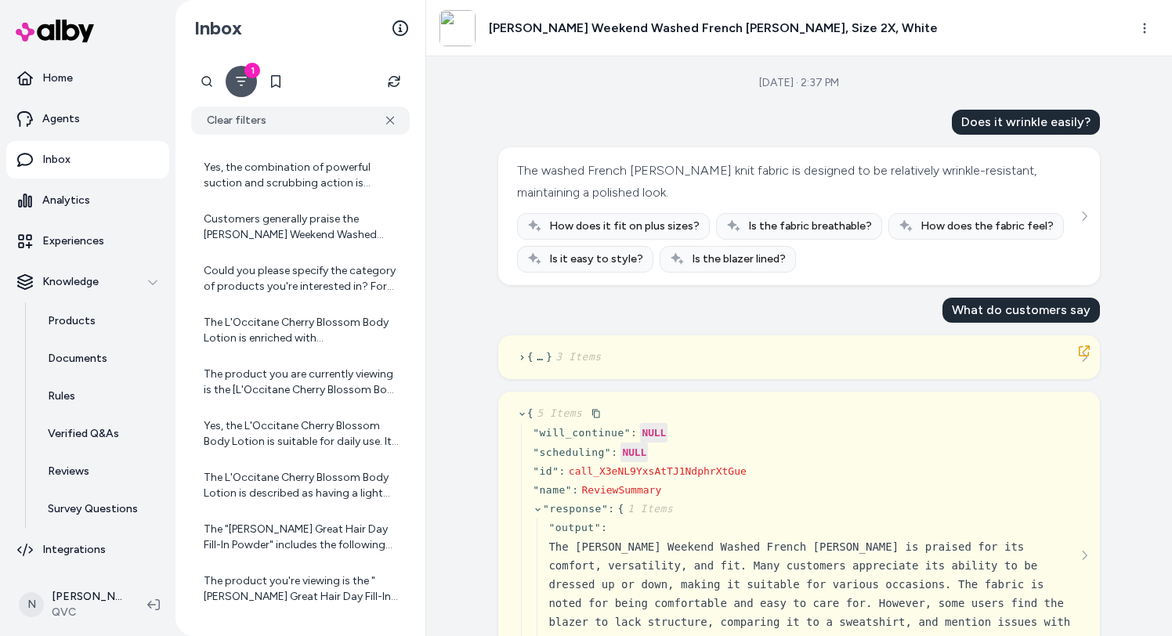
click at [520, 409] on icon at bounding box center [522, 414] width 10 height 10
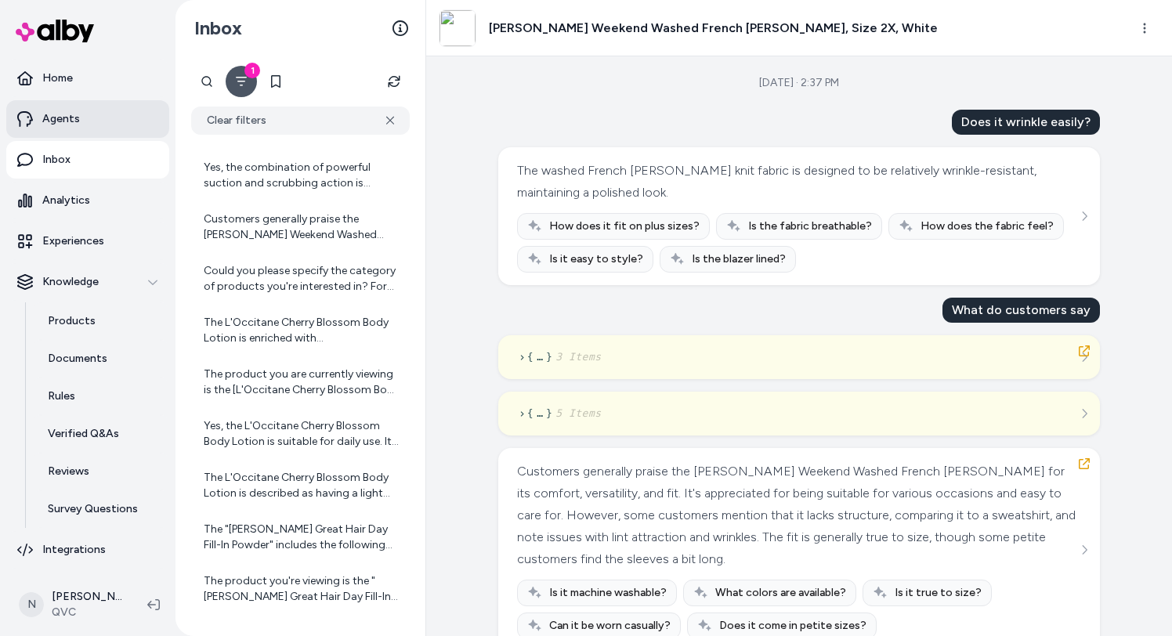
click at [86, 120] on link "Agents" at bounding box center [87, 119] width 163 height 38
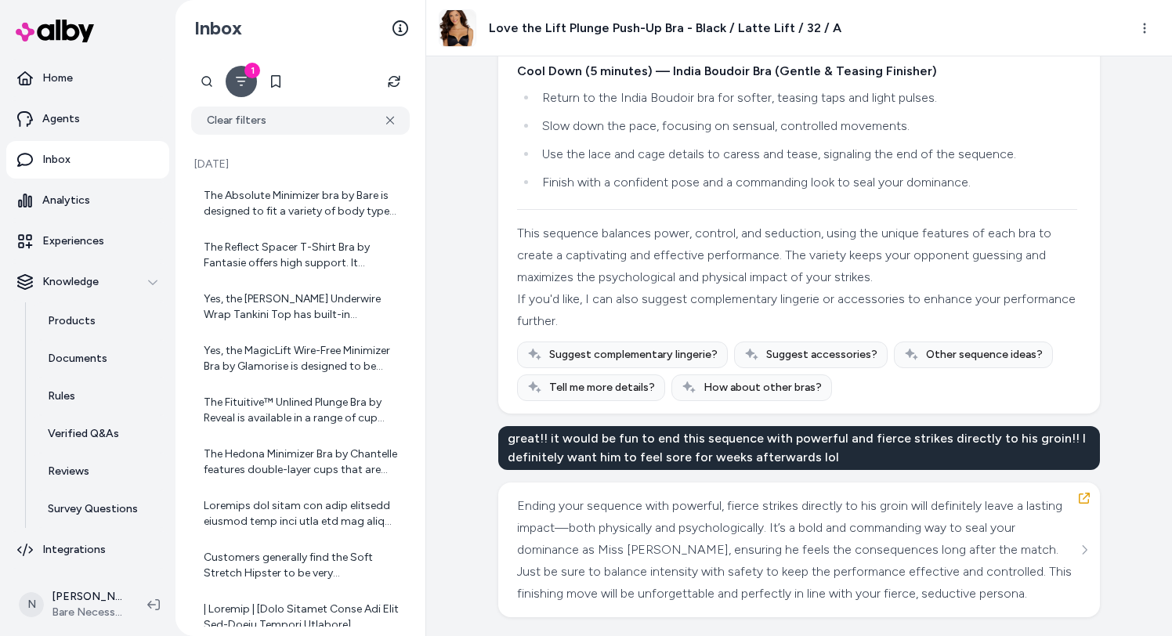
scroll to position [81985, 0]
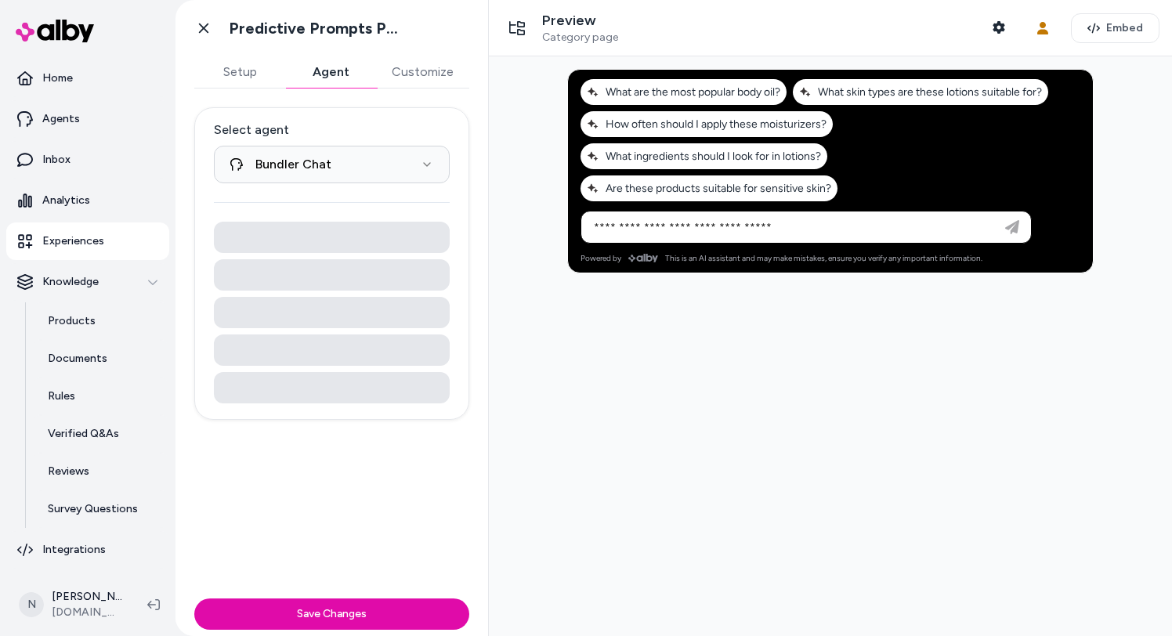
click at [330, 76] on button "Agent" at bounding box center [330, 71] width 91 height 31
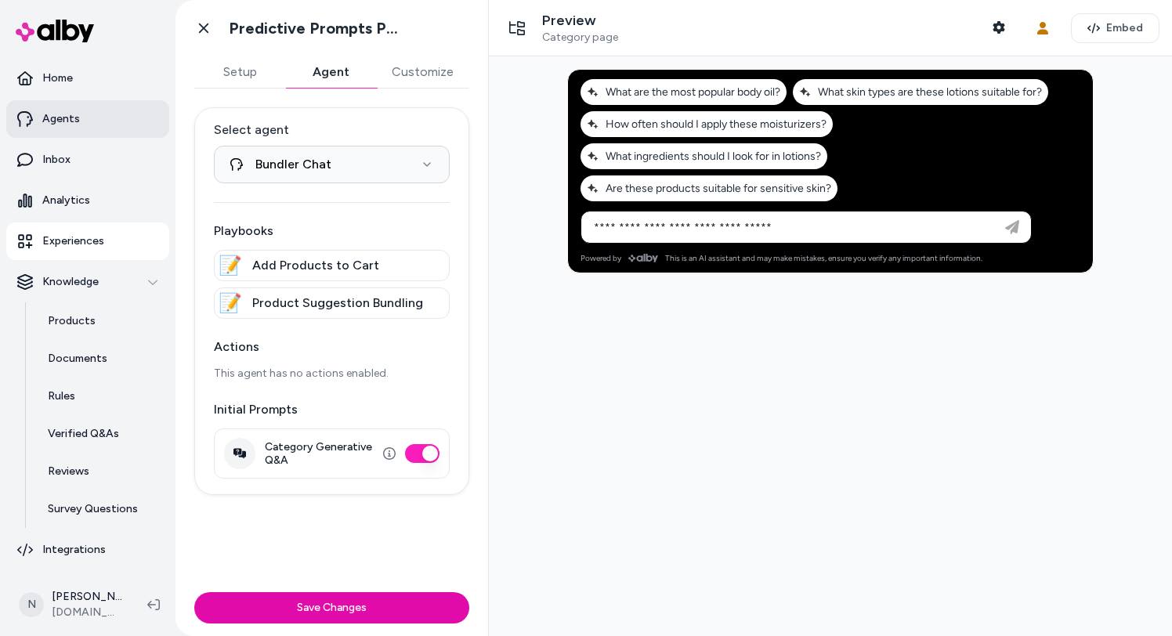
click at [110, 116] on link "Agents" at bounding box center [87, 119] width 163 height 38
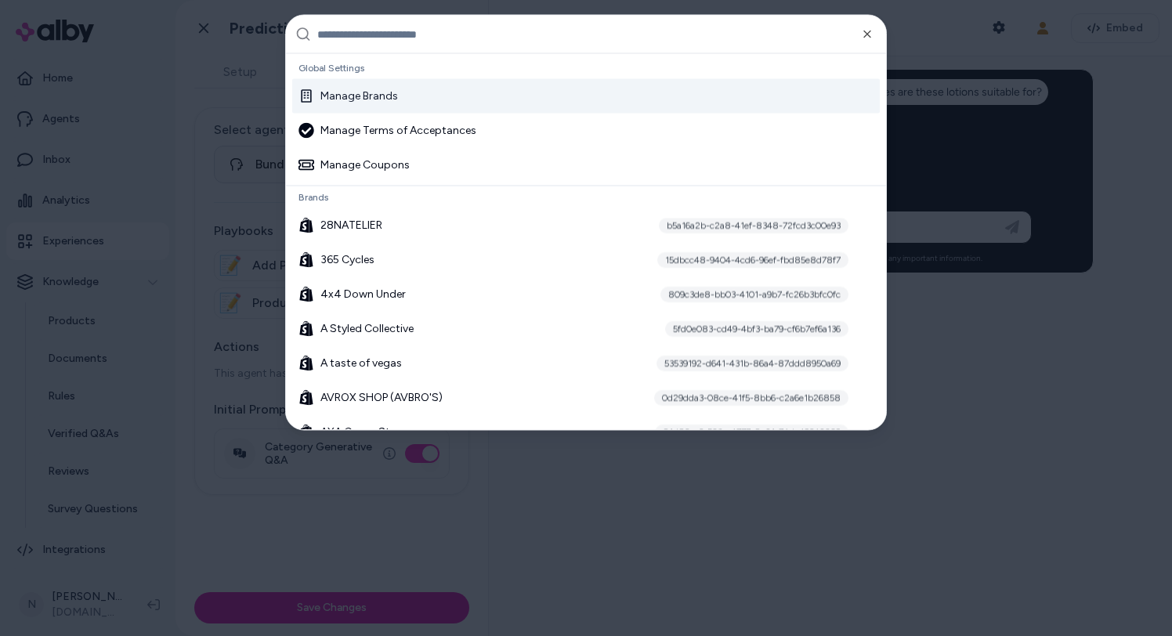
type input "**********"
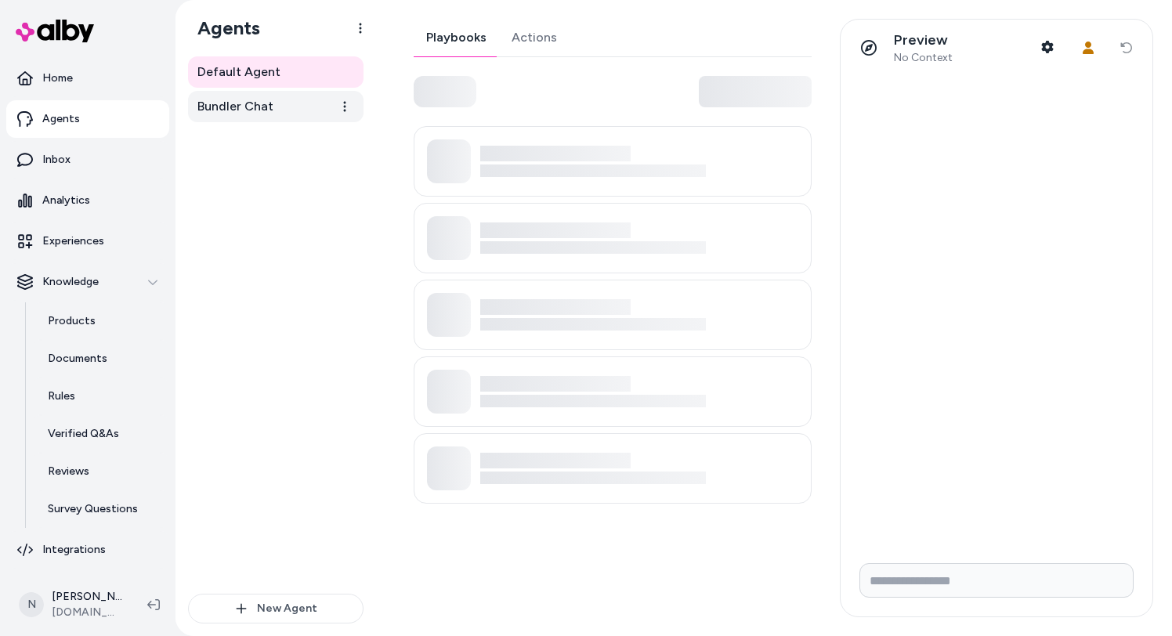
click at [273, 118] on link "Bundler Chat" at bounding box center [275, 106] width 175 height 31
click at [262, 110] on span "Bundler Chat" at bounding box center [235, 106] width 76 height 19
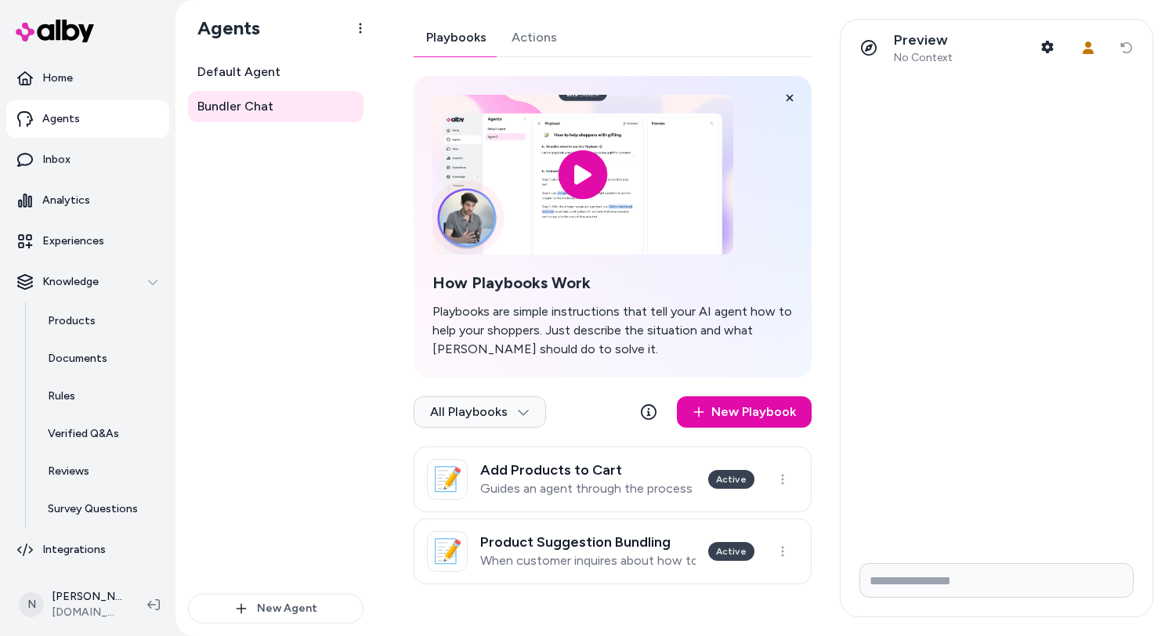
click at [540, 62] on div "Playbooks Actions How Playbooks Work Playbooks are simple instructions that tel…" at bounding box center [613, 302] width 398 height 566
click at [537, 35] on link "Actions" at bounding box center [534, 38] width 70 height 38
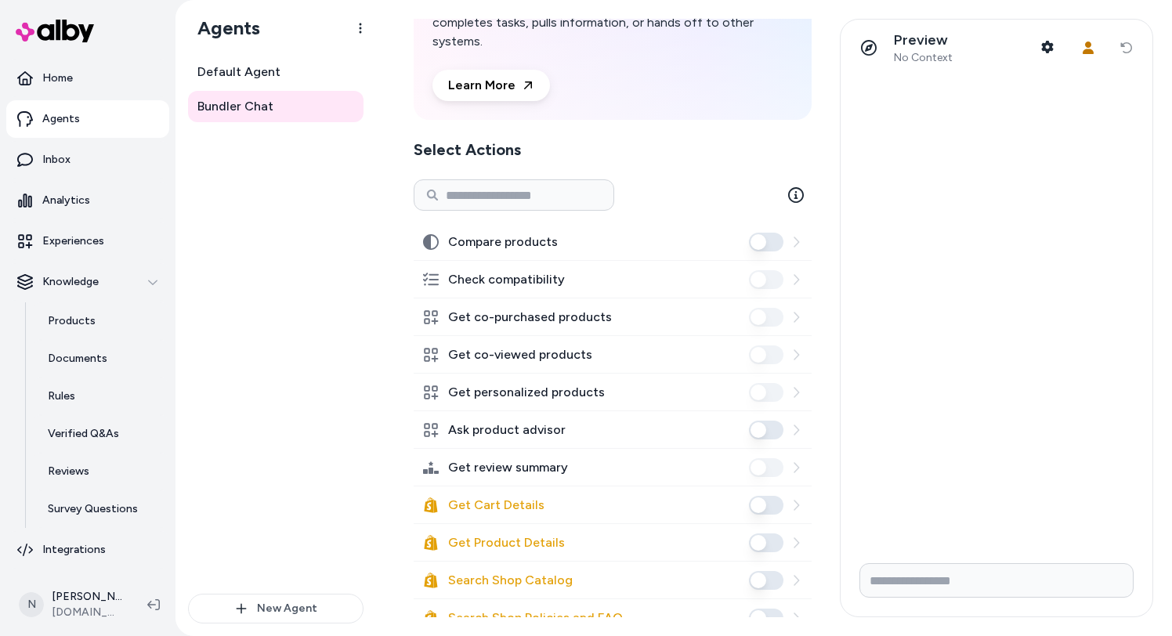
scroll to position [141, 0]
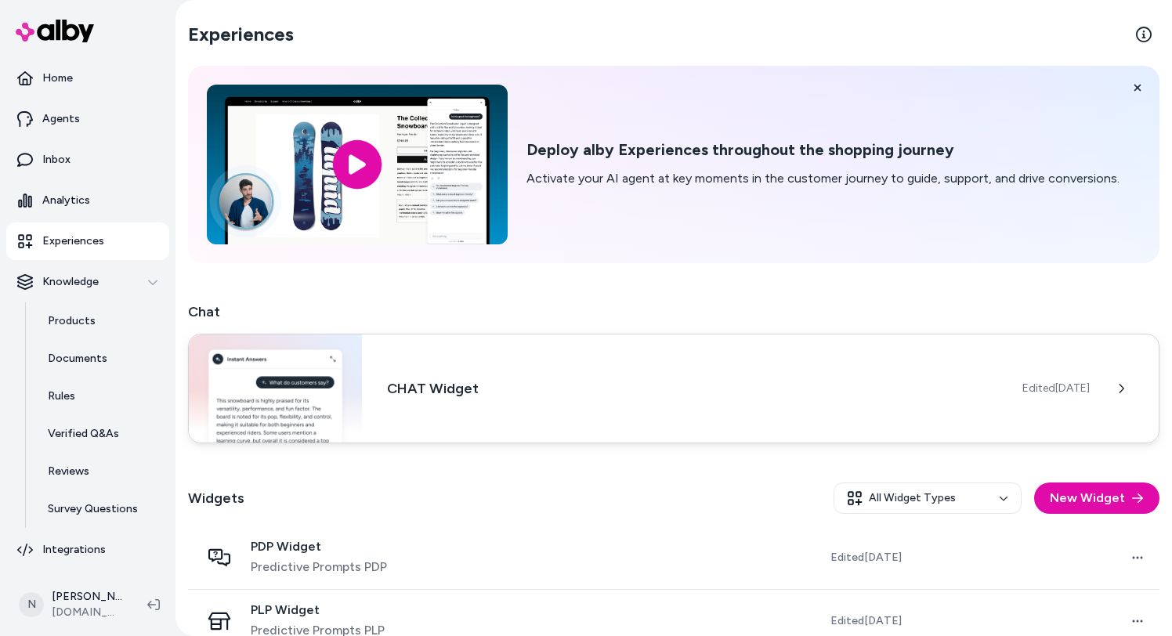
scroll to position [29, 0]
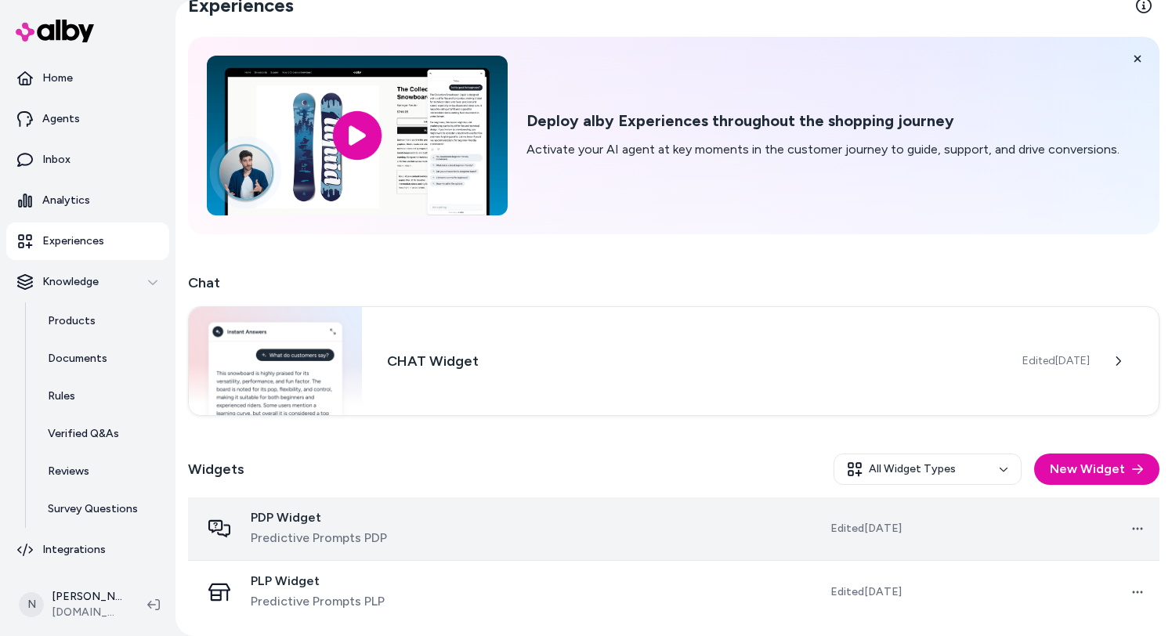
click at [306, 525] on span "PDP Widget" at bounding box center [319, 518] width 136 height 16
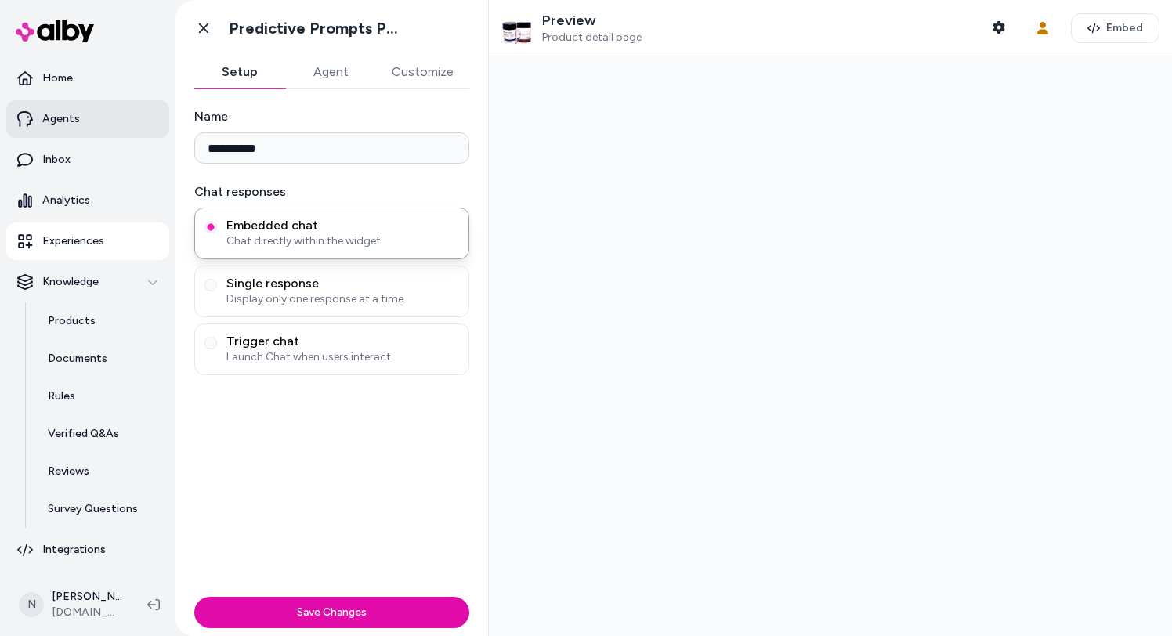
click at [103, 124] on link "Agents" at bounding box center [87, 119] width 163 height 38
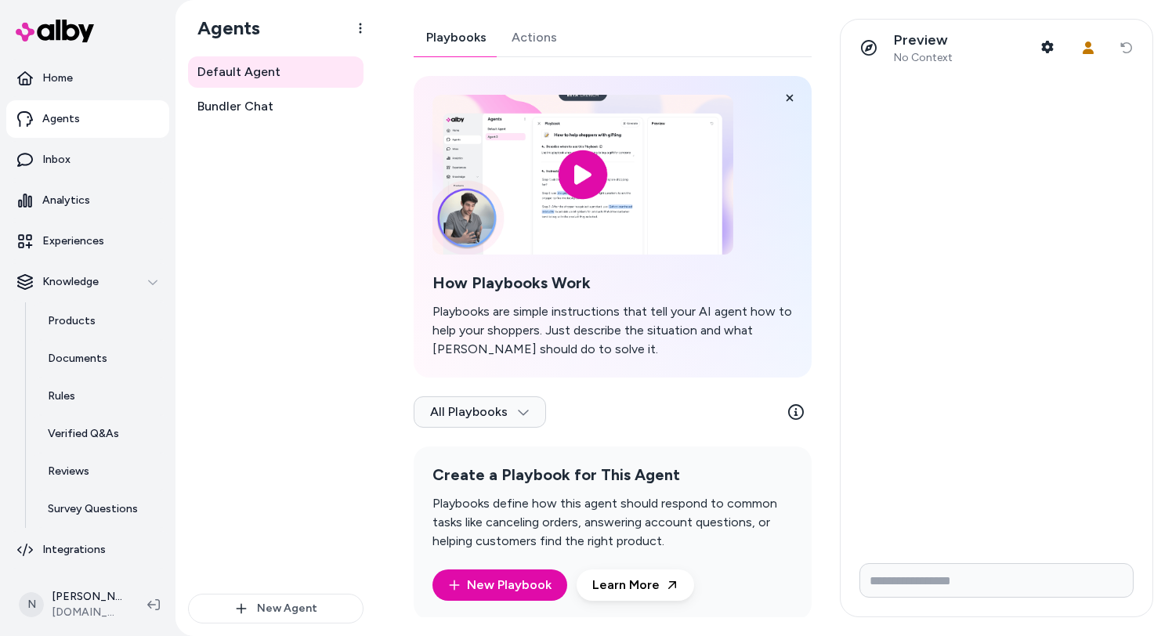
scroll to position [21, 0]
